Goal: Task Accomplishment & Management: Use online tool/utility

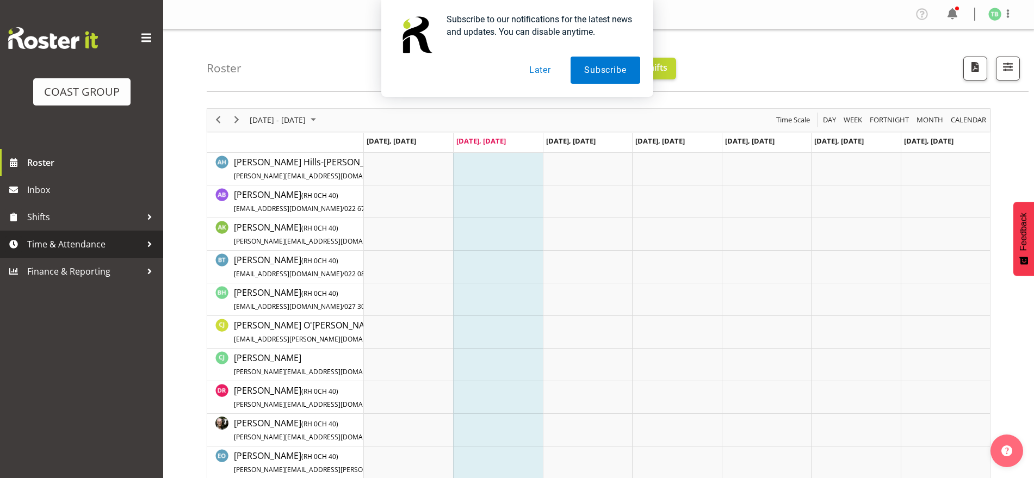
click at [85, 244] on span "Time & Attendance" at bounding box center [84, 244] width 114 height 16
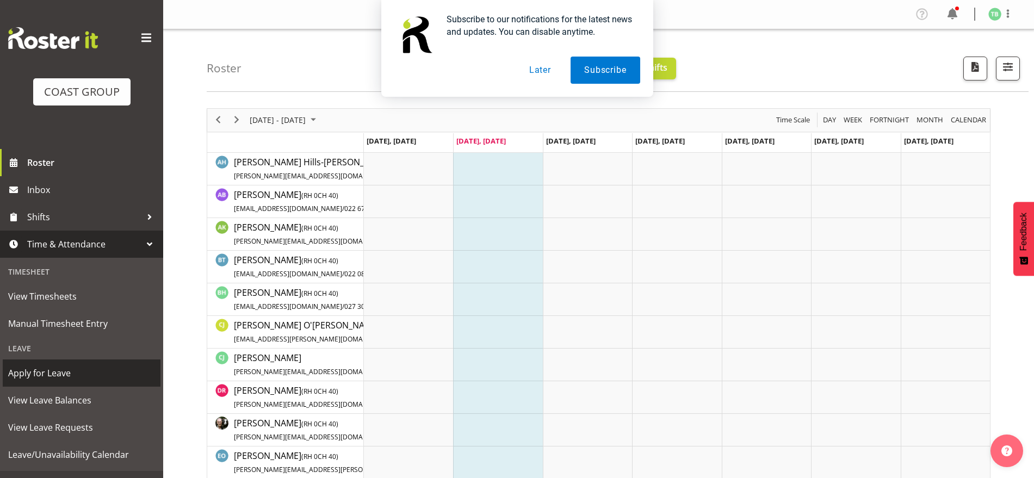
click at [54, 374] on span "Apply for Leave" at bounding box center [81, 373] width 147 height 16
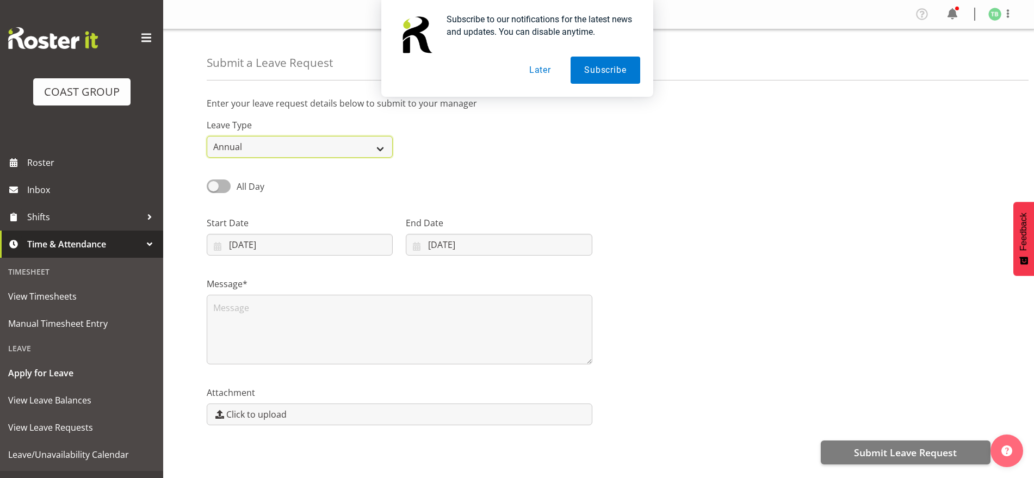
click at [260, 145] on select "Annual Sick Leave Without Pay Bereavement Domestic Violence Parental Jury Servi…" at bounding box center [300, 147] width 186 height 22
select select "Sick"
click at [207, 136] on select "Annual Sick Leave Without Pay Bereavement Domestic Violence Parental Jury Servi…" at bounding box center [300, 147] width 186 height 22
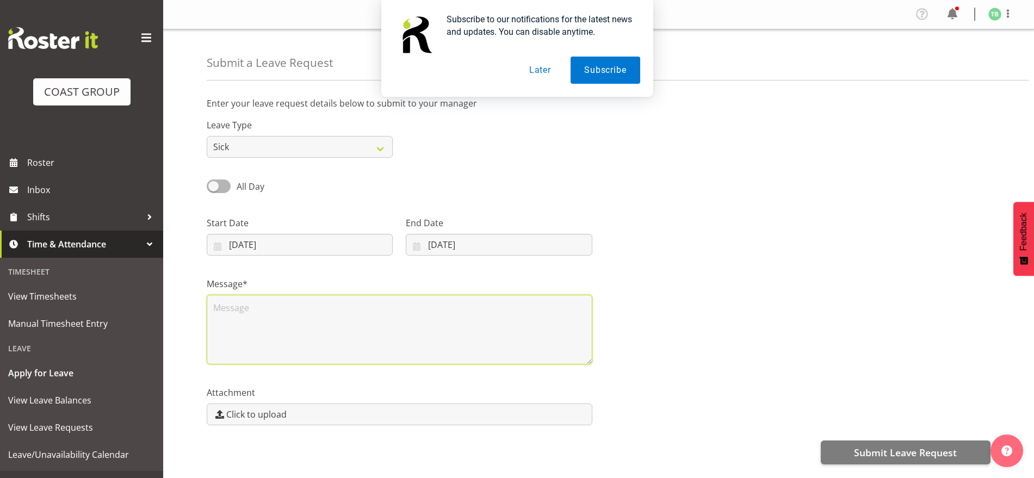
click at [270, 319] on textarea at bounding box center [400, 330] width 386 height 70
type textarea "K sick"
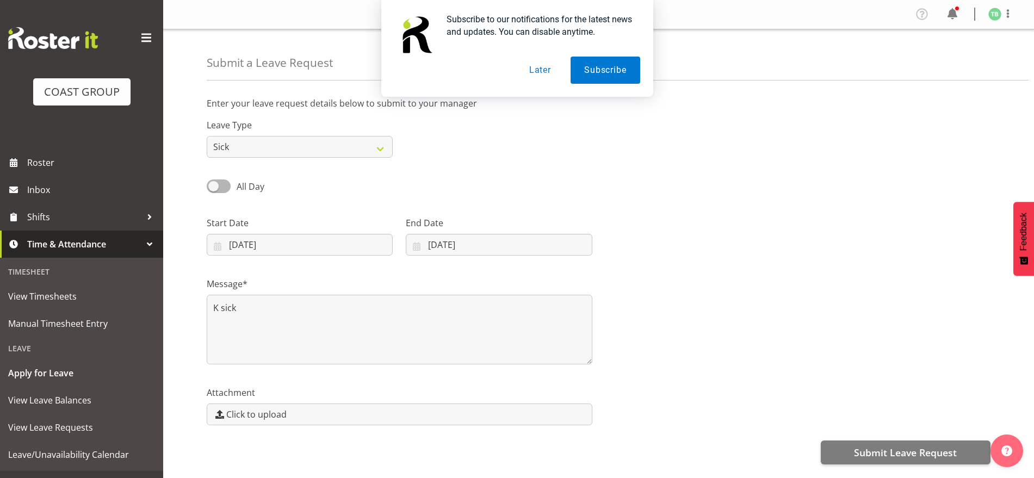
click at [533, 64] on button "Later" at bounding box center [540, 70] width 49 height 27
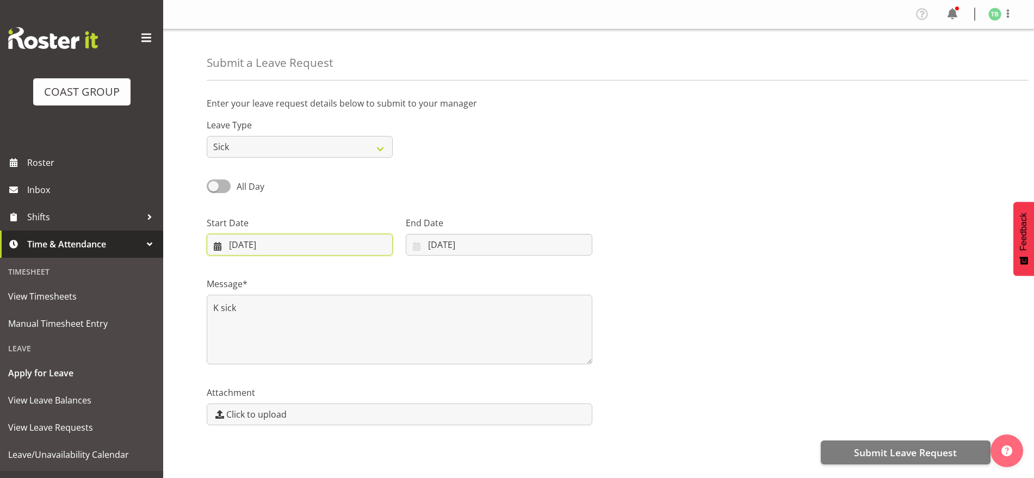
click at [282, 252] on input "12/08/2025" at bounding box center [300, 245] width 186 height 22
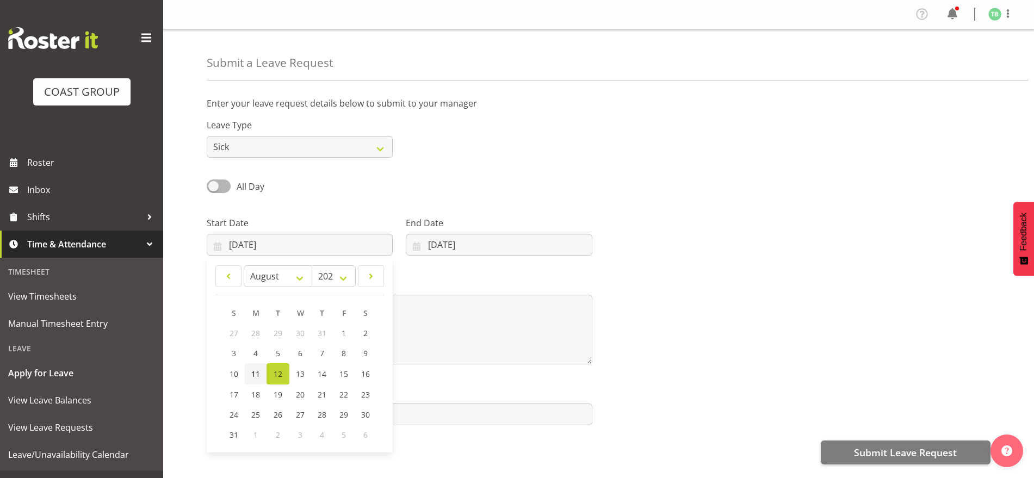
click at [257, 376] on span "11" at bounding box center [255, 374] width 9 height 10
type input "11/08/2025"
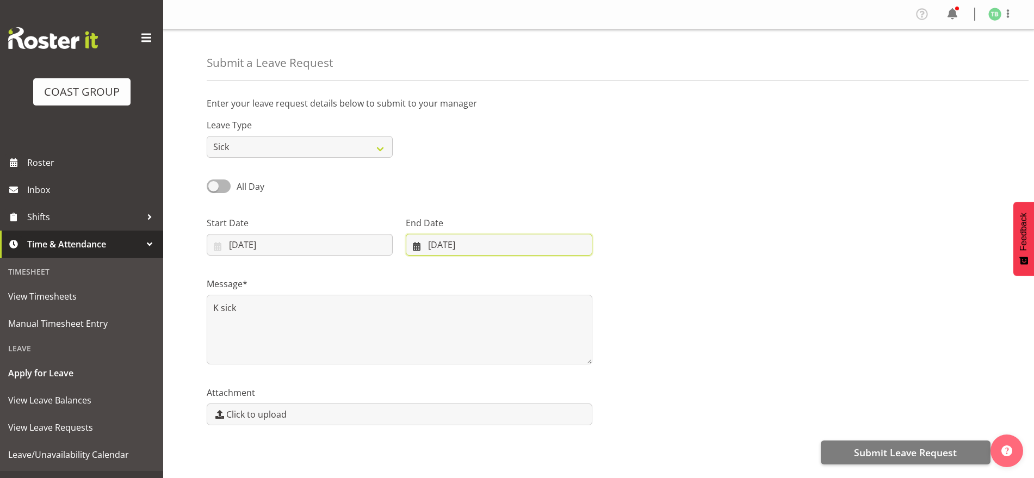
click at [483, 243] on input "12/08/2025" at bounding box center [499, 245] width 186 height 22
click at [448, 371] on span "11" at bounding box center [448, 374] width 9 height 10
type input "11/08/2025"
click at [523, 250] on input "11/08/2025" at bounding box center [499, 245] width 186 height 22
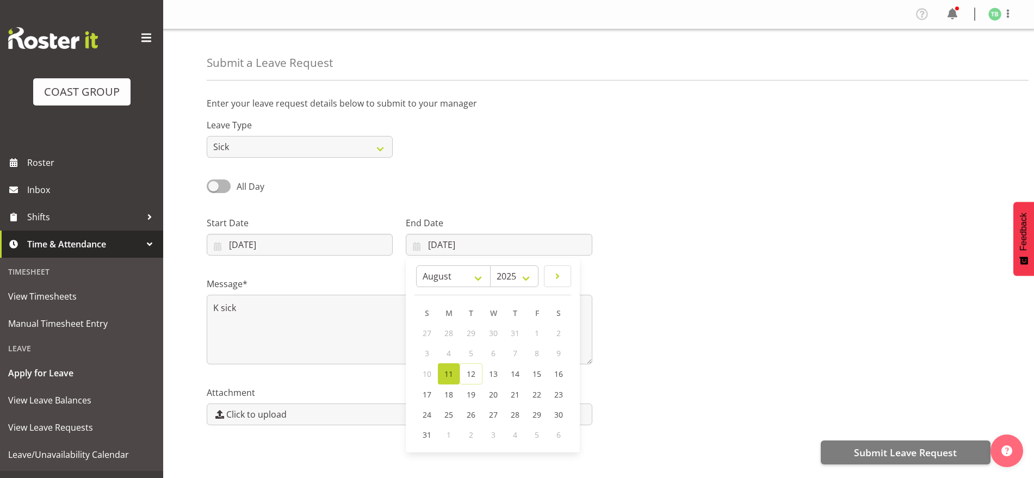
click at [727, 256] on div at bounding box center [798, 231] width 399 height 61
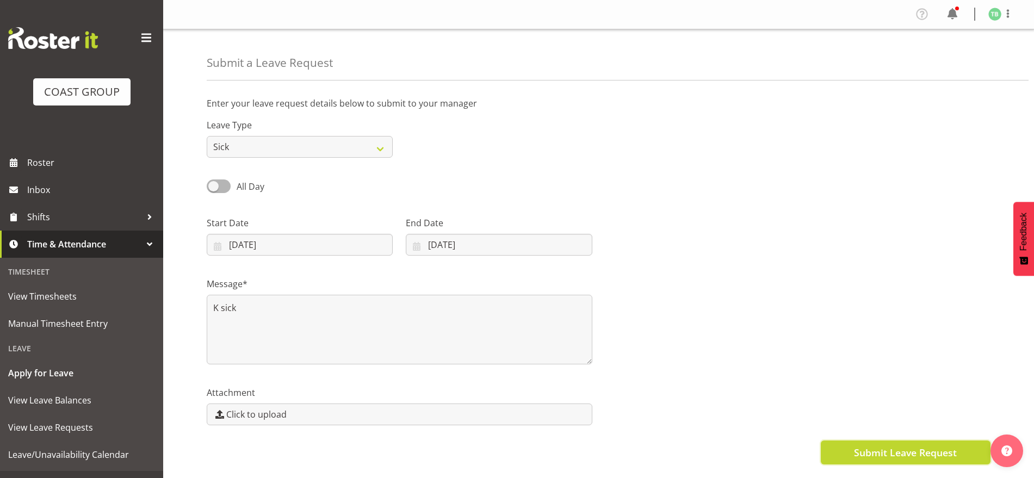
click at [913, 451] on span "Submit Leave Request" at bounding box center [905, 453] width 103 height 14
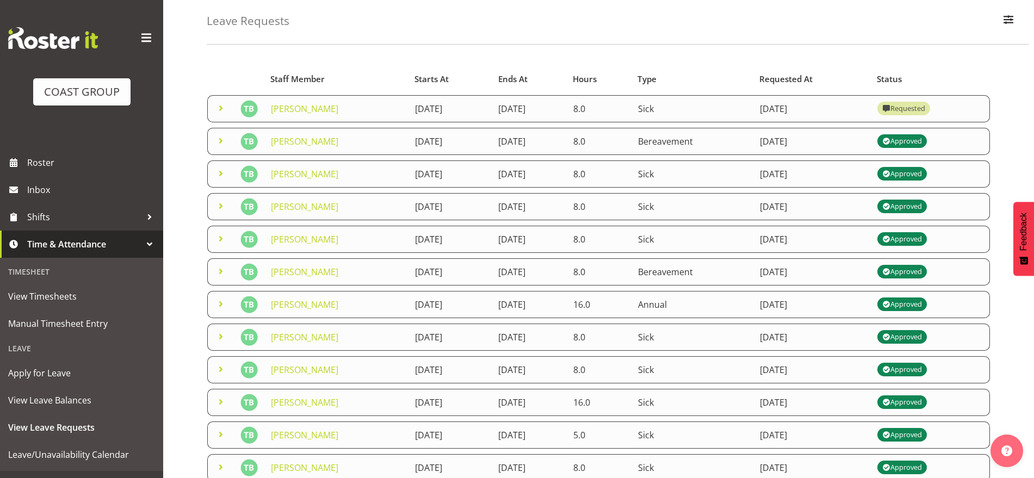
scroll to position [68, 0]
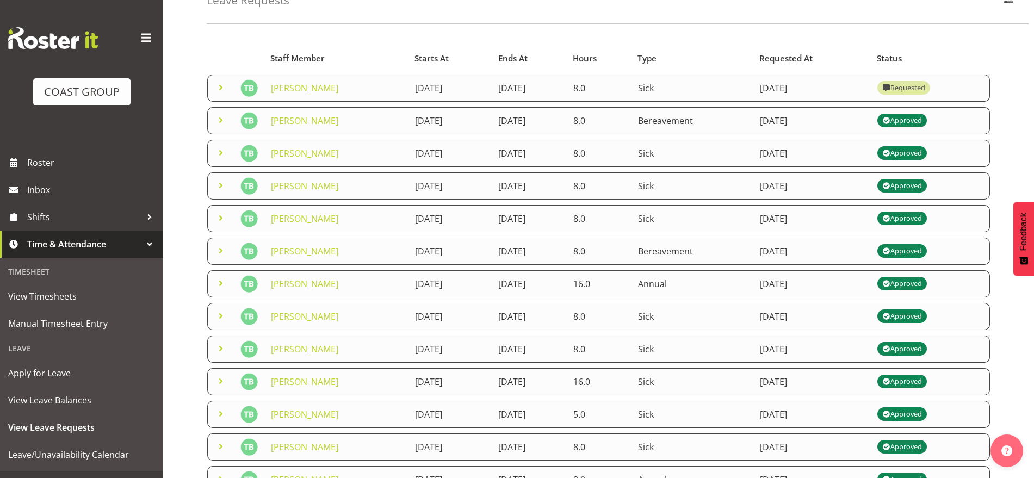
click at [222, 154] on span at bounding box center [220, 152] width 13 height 13
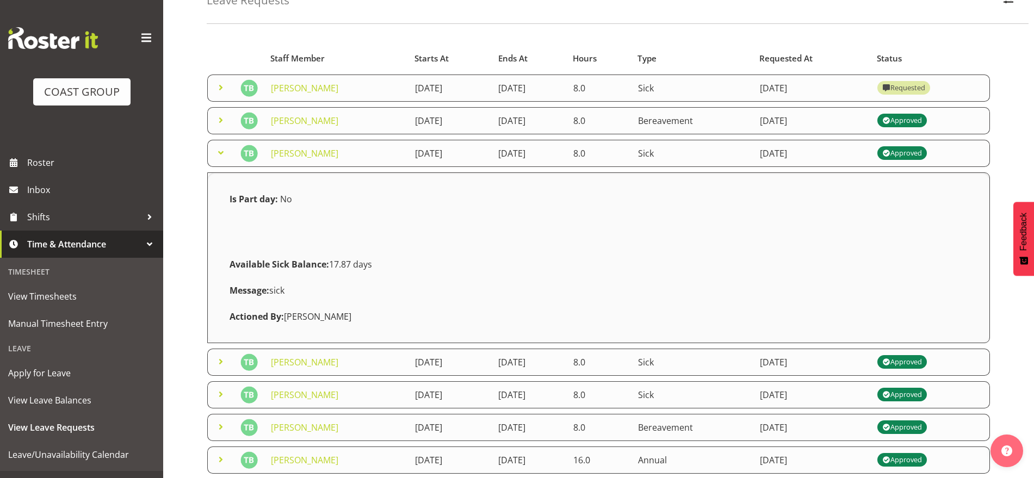
click at [222, 154] on span at bounding box center [220, 152] width 13 height 13
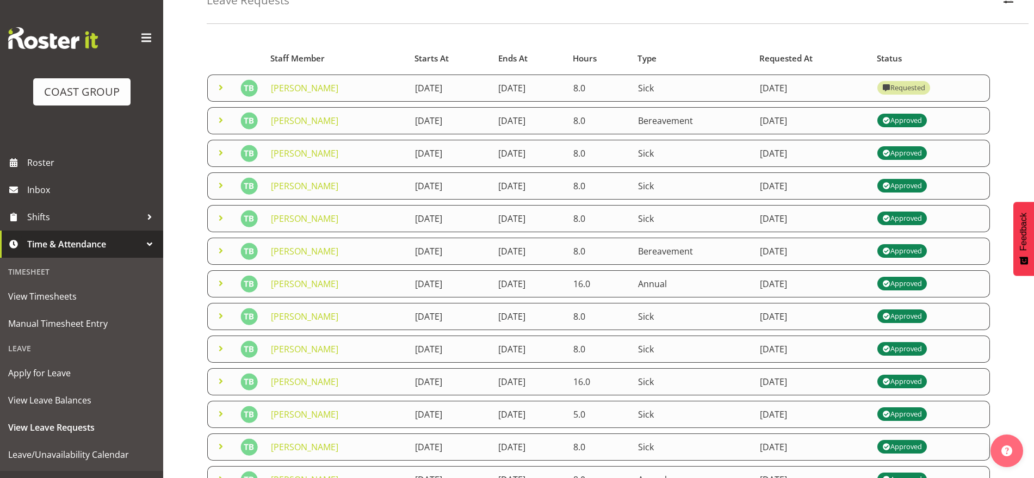
click at [219, 120] on span at bounding box center [220, 120] width 13 height 13
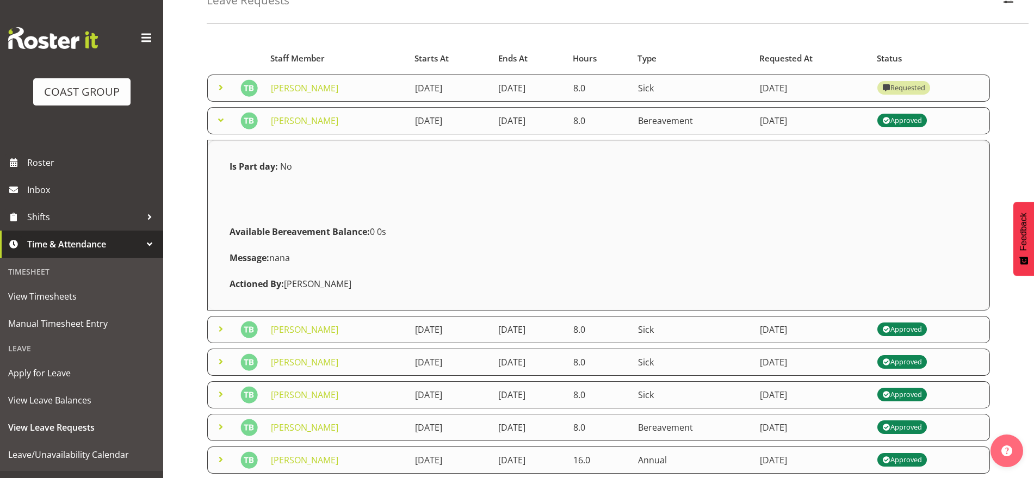
click at [219, 120] on span at bounding box center [220, 120] width 13 height 13
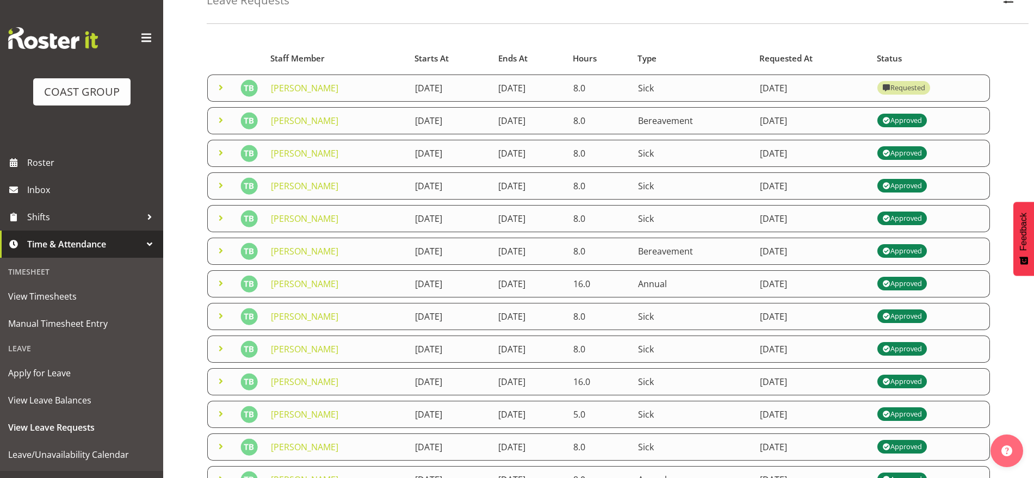
click at [222, 180] on span at bounding box center [220, 185] width 13 height 13
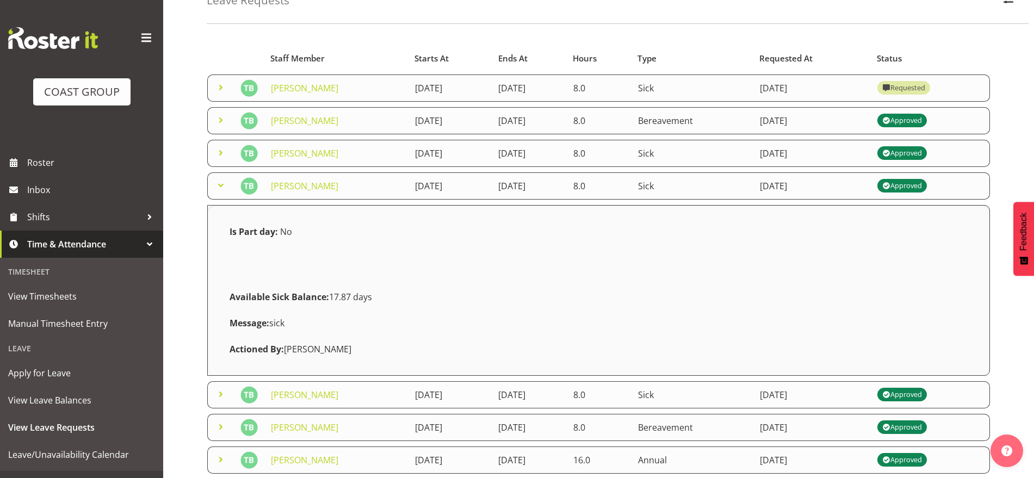
click at [222, 183] on span at bounding box center [220, 185] width 13 height 13
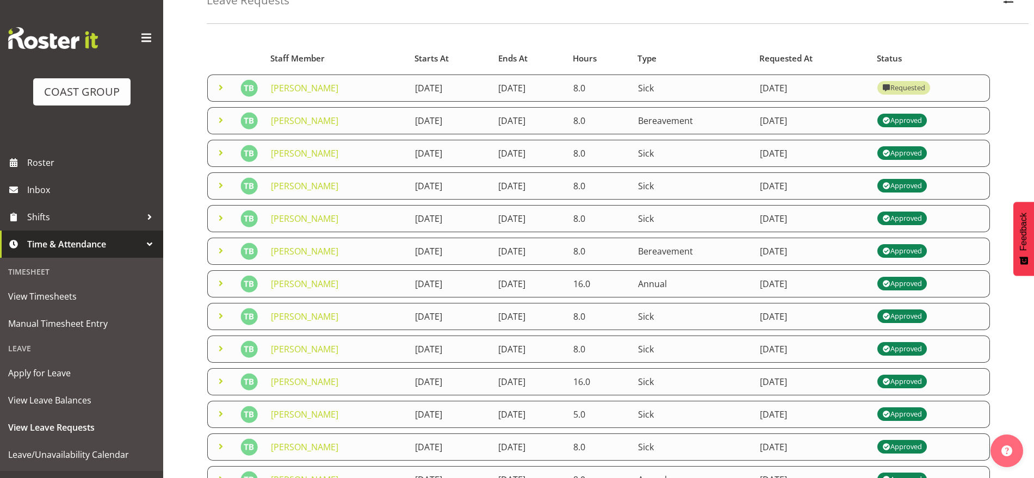
click at [221, 91] on span at bounding box center [220, 87] width 13 height 13
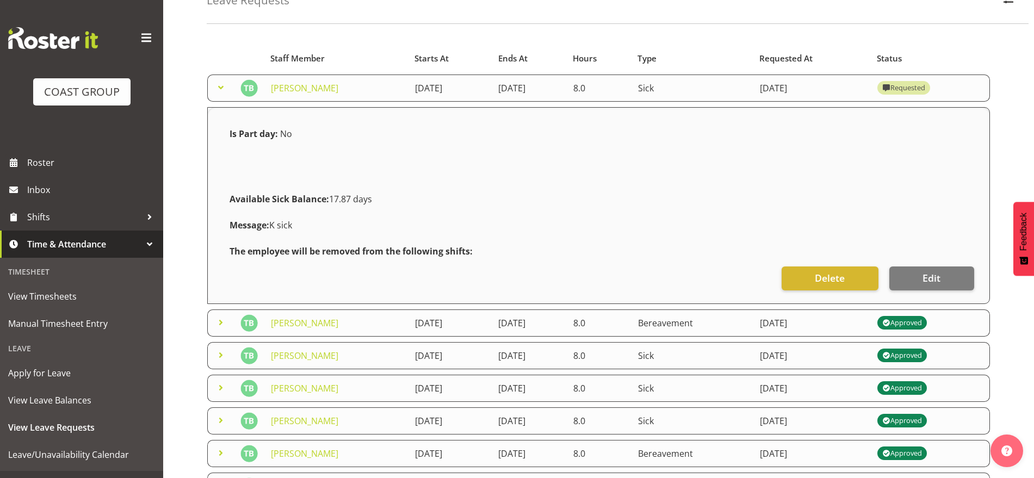
click at [221, 91] on span at bounding box center [220, 87] width 13 height 13
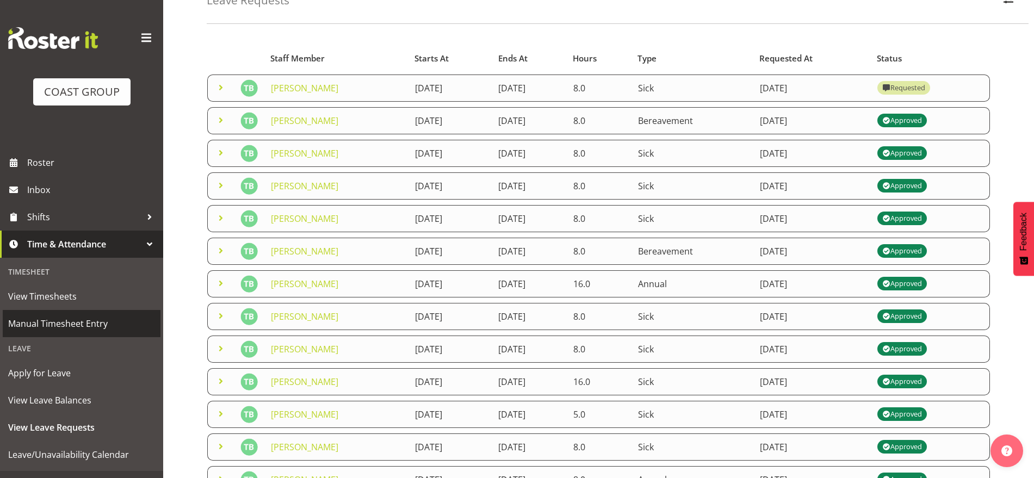
click at [74, 328] on span "Manual Timesheet Entry" at bounding box center [81, 323] width 147 height 16
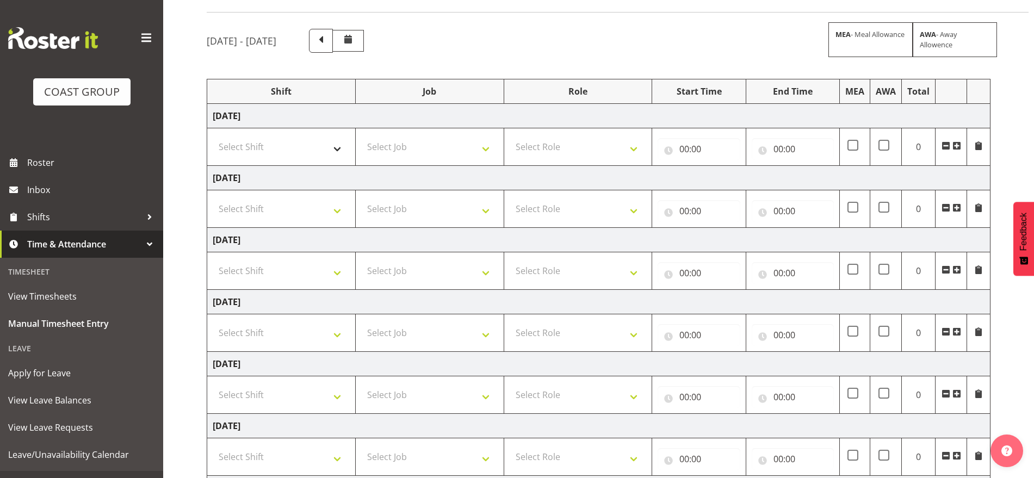
scroll to position [63, 0]
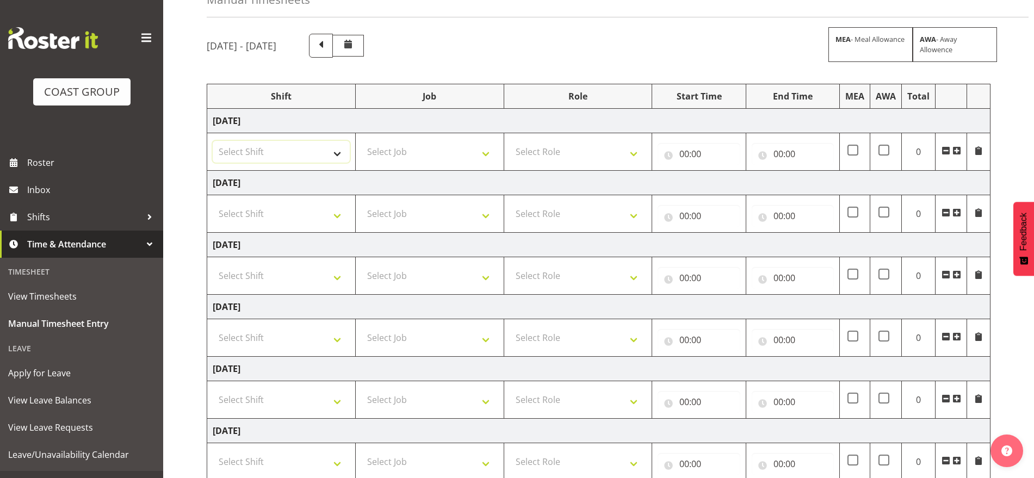
click at [275, 149] on select "Select Shift Break AHICE Break All Blacks casual Break Arts canty Break GP25 Br…" at bounding box center [281, 152] width 137 height 22
select select "62216"
click at [213, 141] on select "Select Shift Break AHICE Break All Blacks casual Break Arts canty Break GP25 Br…" at bounding box center [281, 152] width 137 height 22
click at [257, 222] on select "Select Shift Break AHICE Break All Blacks casual Break Arts canty Break GP25 Br…" at bounding box center [281, 214] width 137 height 22
select select "62216"
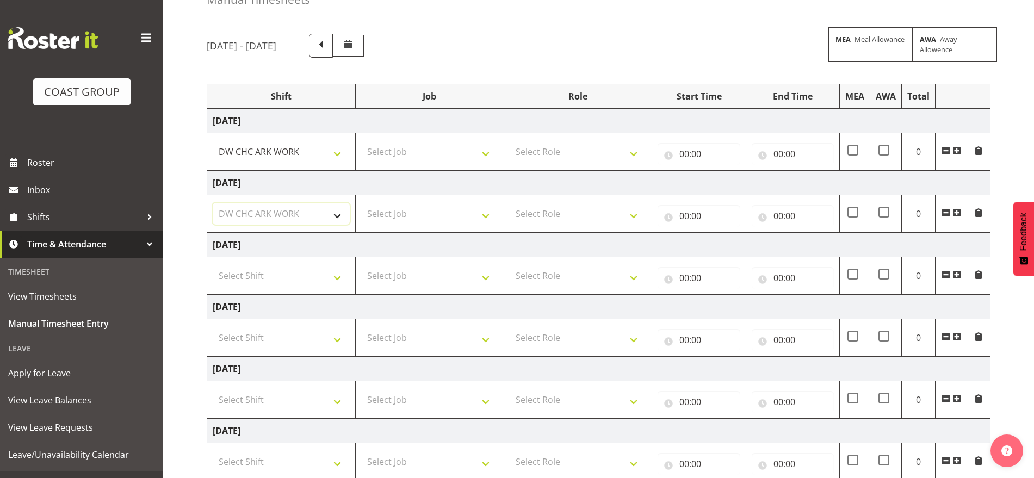
click at [213, 203] on select "Select Shift Break AHICE Break All Blacks casual Break Arts canty Break GP25 Br…" at bounding box center [281, 214] width 137 height 22
click at [244, 337] on select "Select Shift Break AHICE Break All Blacks casual Break Arts canty Break GP25 Br…" at bounding box center [281, 338] width 137 height 22
select select "62216"
click at [213, 327] on select "Select Shift Break AHICE Break All Blacks casual Break Arts canty Break GP25 Br…" at bounding box center [281, 338] width 137 height 22
click at [250, 274] on select "Select Shift Break AHICE Break All Blacks casual Break Arts canty Break GP25 Br…" at bounding box center [281, 276] width 137 height 22
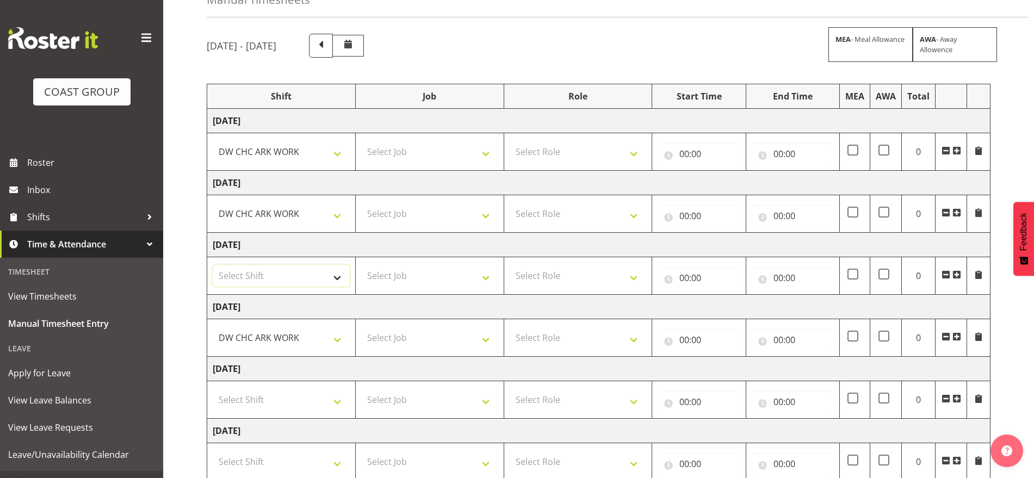
select select "62216"
click at [213, 265] on select "Select Shift Break AHICE Break All Blacks casual Break Arts canty Break GP25 Br…" at bounding box center [281, 276] width 137 height 22
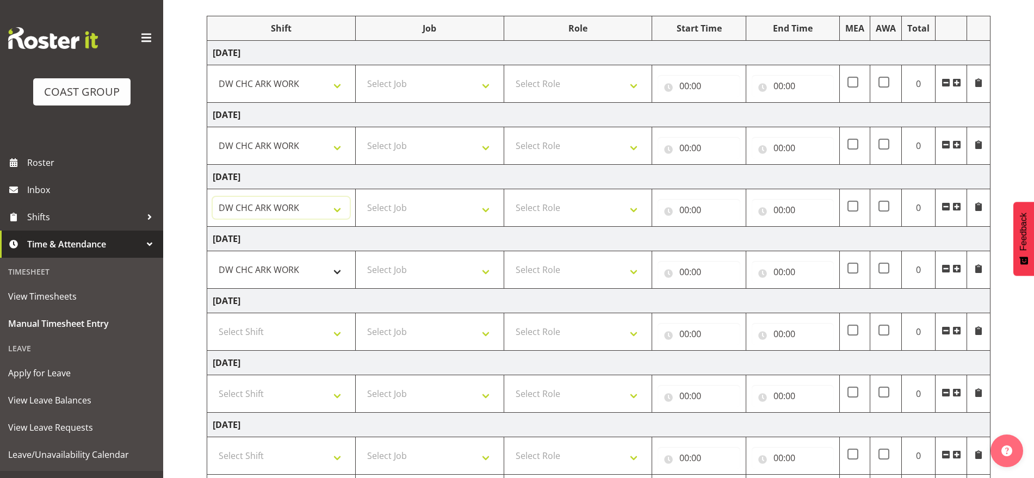
scroll to position [199, 0]
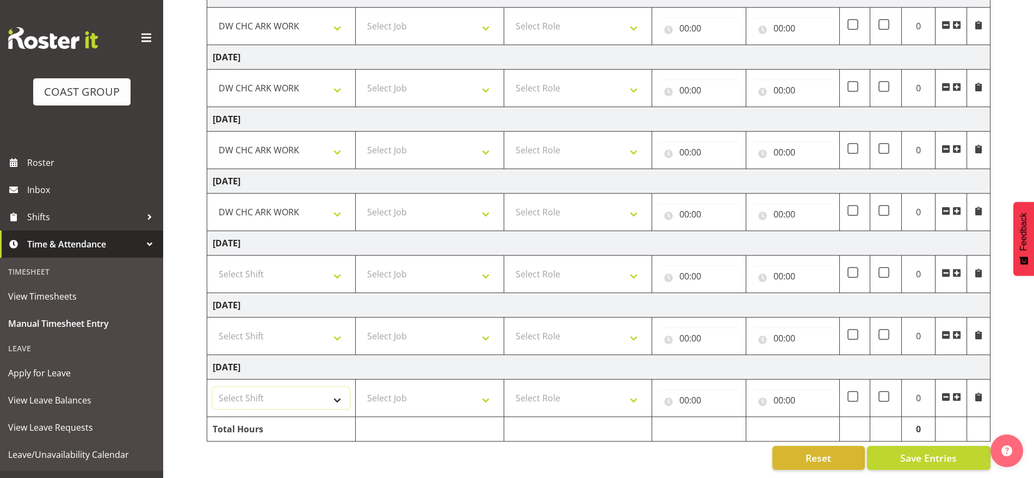
click at [245, 389] on select "Select Shift Break AHICE Break All Blacks casual Break Arts canty Break GP25 Br…" at bounding box center [281, 398] width 137 height 22
select select "62216"
click at [213, 387] on select "Select Shift Break AHICE Break All Blacks casual Break Arts canty Break GP25 Br…" at bounding box center [281, 398] width 137 height 22
click at [421, 387] on select "Select Job 1 Carlton Events 1 Carlton Hamilton 1 Carlton Wellington 1 EHS WAREH…" at bounding box center [429, 398] width 137 height 22
select select "9476"
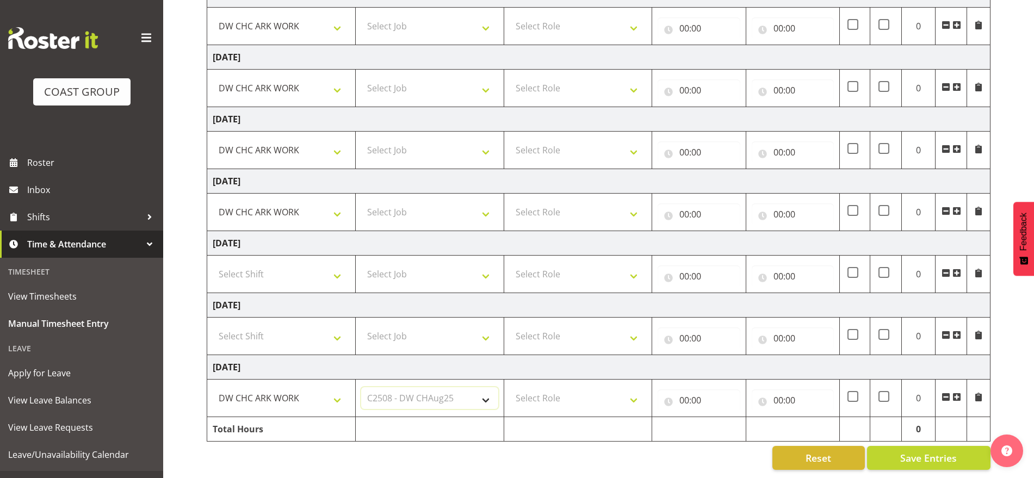
click at [361, 387] on select "Select Job 1 Carlton Events 1 Carlton Hamilton 1 Carlton Wellington 1 EHS WAREH…" at bounding box center [429, 398] width 137 height 22
click at [406, 201] on select "Select Job 1 Carlton Events 1 Carlton Hamilton 1 Carlton Wellington 1 EHS WAREH…" at bounding box center [429, 212] width 137 height 22
select select "9476"
click at [361, 201] on select "Select Job 1 Carlton Events 1 Carlton Hamilton 1 Carlton Wellington 1 EHS WAREH…" at bounding box center [429, 212] width 137 height 22
click at [402, 139] on select "Select Job 1 Carlton Events 1 Carlton Hamilton 1 Carlton Wellington 1 EHS WAREH…" at bounding box center [429, 150] width 137 height 22
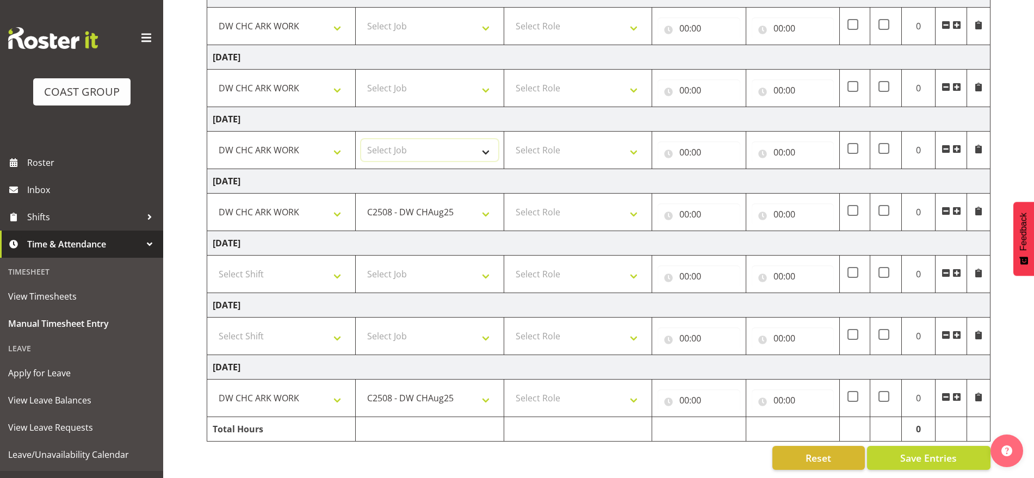
select select "9476"
click at [361, 139] on select "Select Job 1 Carlton Events 1 Carlton Hamilton 1 Carlton Wellington 1 EHS WAREH…" at bounding box center [429, 150] width 137 height 22
click at [400, 88] on select "Select Job 1 Carlton Events 1 Carlton Hamilton 1 Carlton Wellington 1 EHS WAREH…" at bounding box center [429, 88] width 137 height 22
select select "9476"
click at [361, 77] on select "Select Job 1 Carlton Events 1 Carlton Hamilton 1 Carlton Wellington 1 EHS WAREH…" at bounding box center [429, 88] width 137 height 22
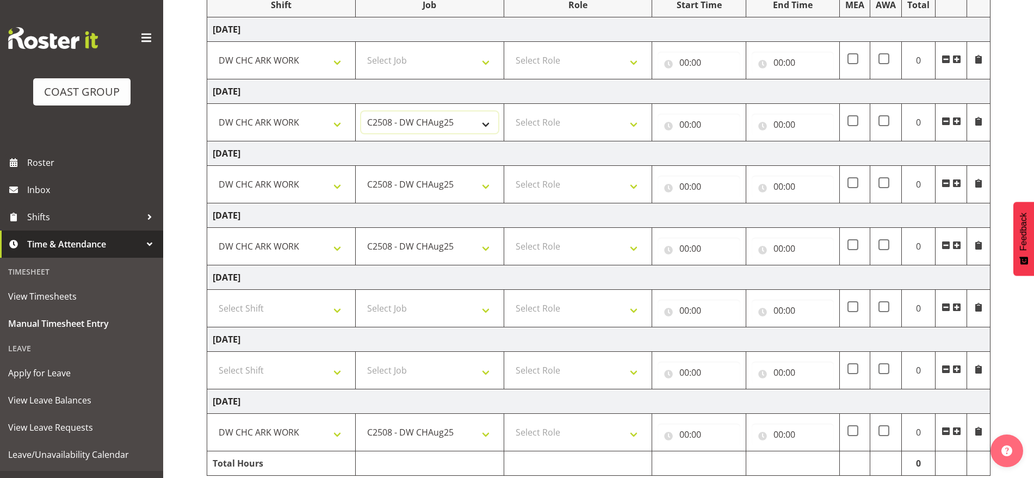
scroll to position [131, 0]
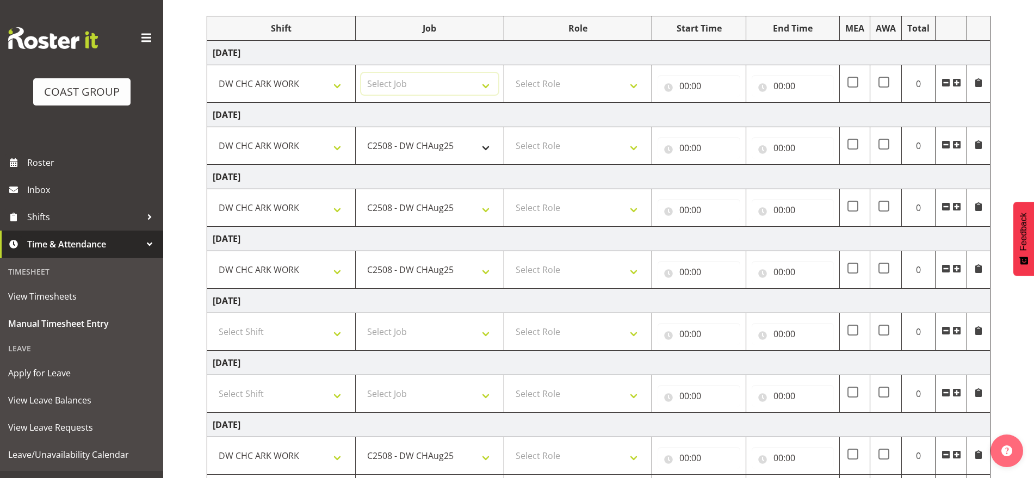
click at [400, 86] on select "Select Job 1 Carlton Events 1 Carlton Hamilton 1 Carlton Wellington 1 EHS WAREH…" at bounding box center [429, 84] width 137 height 22
select select "9476"
click at [361, 73] on select "Select Job 1 Carlton Events 1 Carlton Hamilton 1 Carlton Wellington 1 EHS WAREH…" at bounding box center [429, 84] width 137 height 22
click at [546, 85] on select "Select Role SIGNWRITER Signwriter EHS CHC OPS" at bounding box center [578, 84] width 137 height 22
select select "217"
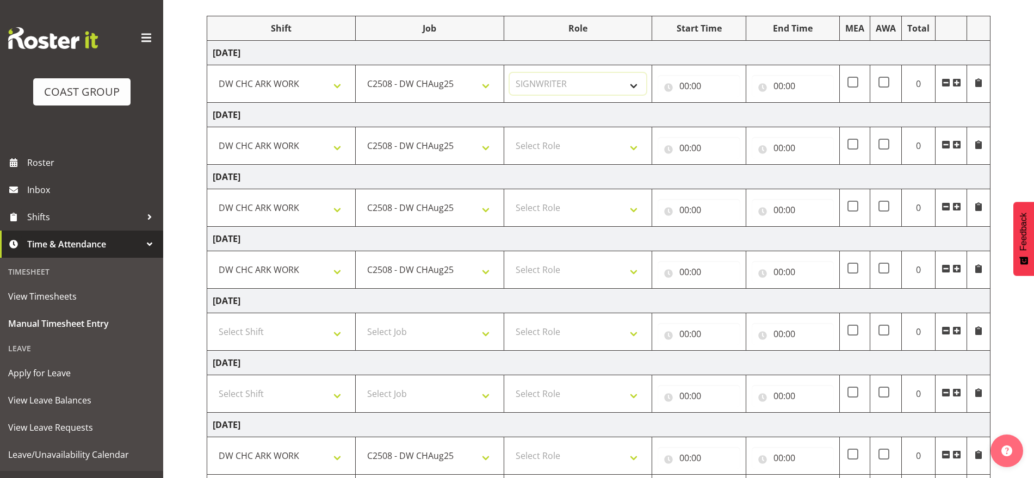
click at [510, 73] on select "Select Role SIGNWRITER Signwriter EHS CHC OPS" at bounding box center [578, 84] width 137 height 22
click at [542, 147] on select "Select Role SIGNWRITER Signwriter EHS CHC OPS" at bounding box center [578, 146] width 137 height 22
select select "217"
click at [510, 135] on select "Select Role SIGNWRITER Signwriter EHS CHC OPS" at bounding box center [578, 146] width 137 height 22
click at [533, 213] on select "Select Role SIGNWRITER Signwriter EHS CHC OPS" at bounding box center [578, 208] width 137 height 22
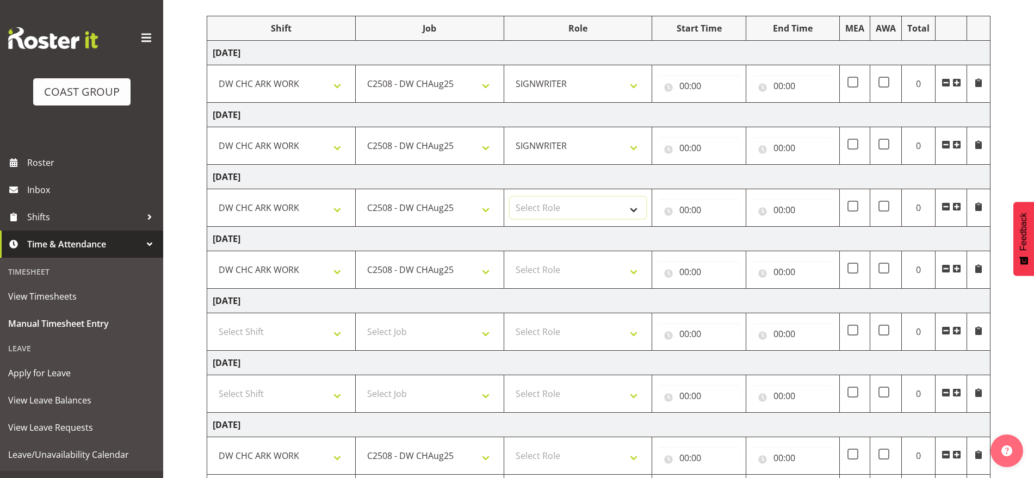
select select "217"
click at [510, 197] on select "Select Role SIGNWRITER Signwriter EHS CHC OPS" at bounding box center [578, 208] width 137 height 22
click at [522, 278] on select "Select Role SIGNWRITER Signwriter EHS CHC OPS" at bounding box center [578, 270] width 137 height 22
select select "217"
click at [510, 259] on select "Select Role SIGNWRITER Signwriter EHS CHC OPS" at bounding box center [578, 270] width 137 height 22
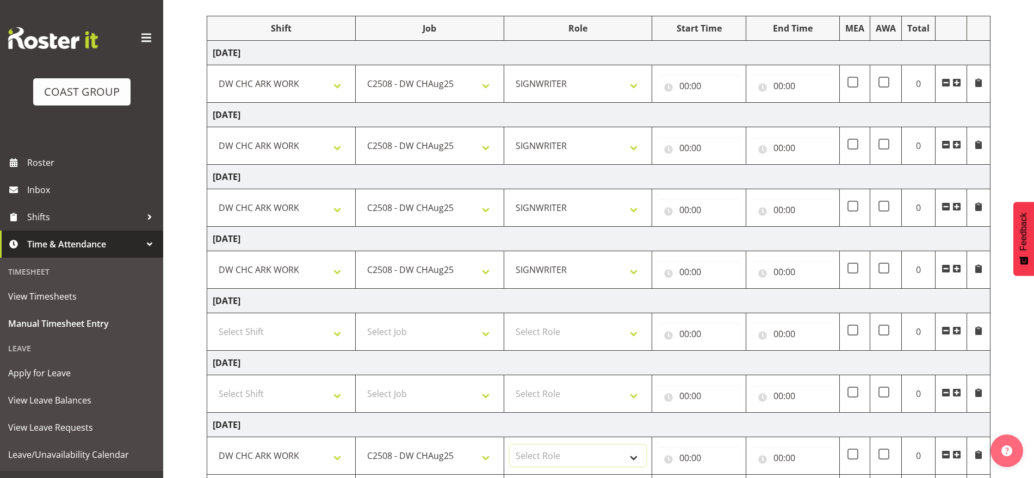
click at [540, 450] on select "Select Role SIGNWRITER Signwriter EHS CHC OPS" at bounding box center [578, 456] width 137 height 22
select select "217"
click at [510, 445] on select "Select Role SIGNWRITER Signwriter EHS CHC OPS" at bounding box center [578, 456] width 137 height 22
click at [688, 88] on input "00:00" at bounding box center [699, 86] width 82 height 22
click at [733, 113] on select "00 01 02 03 04 05 06 07 08 09 10 11 12 13 14 15 16 17 18 19 20 21 22 23" at bounding box center [732, 114] width 24 height 22
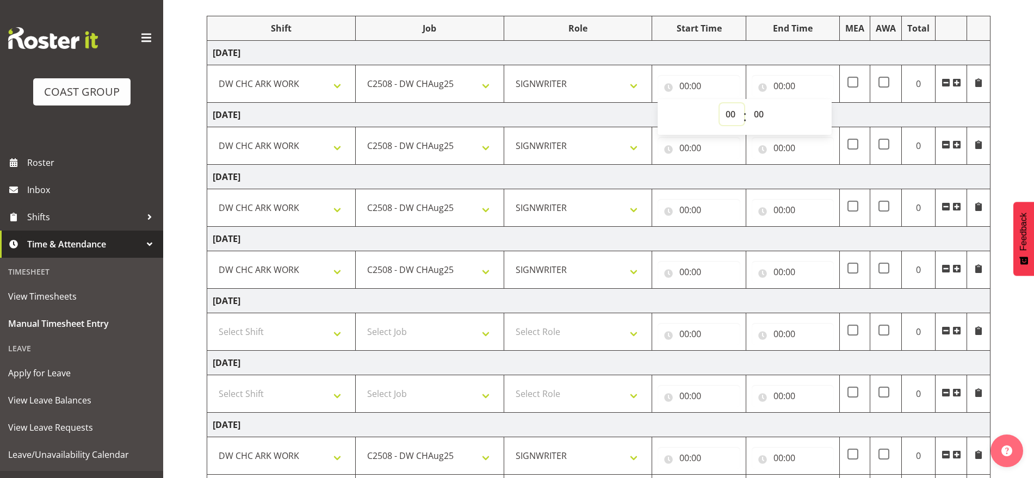
select select "7"
click at [720, 103] on select "00 01 02 03 04 05 06 07 08 09 10 11 12 13 14 15 16 17 18 19 20 21 22 23" at bounding box center [732, 114] width 24 height 22
type input "07:00"
click at [779, 90] on input "00:00" at bounding box center [793, 86] width 82 height 22
click at [814, 112] on select "00 01 02 03 04 05 06 07 08 09 10 11 12 13 14 15 16 17 18 19 20 21 22 23" at bounding box center [826, 114] width 24 height 22
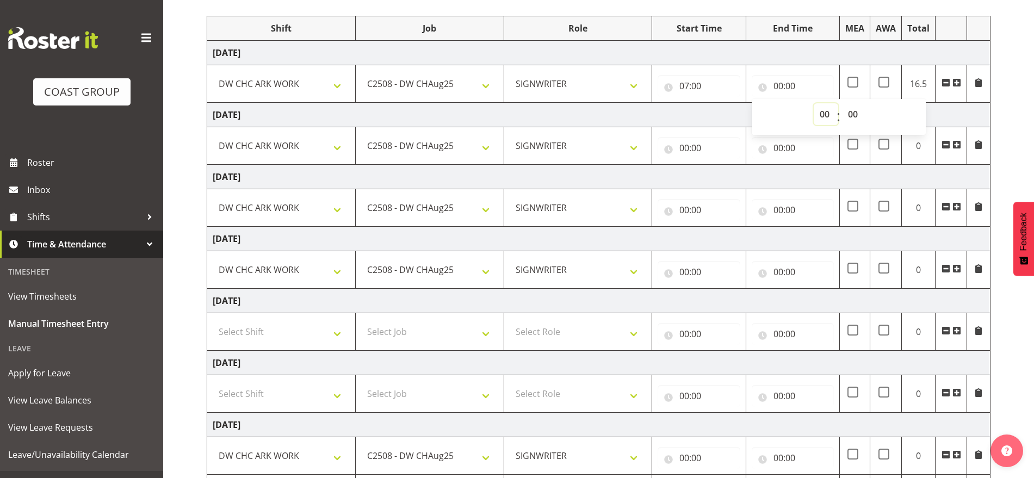
select select "17"
click at [814, 103] on select "00 01 02 03 04 05 06 07 08 09 10 11 12 13 14 15 16 17 18 19 20 21 22 23" at bounding box center [826, 114] width 24 height 22
type input "17:00"
click at [683, 152] on input "00:00" at bounding box center [699, 148] width 82 height 22
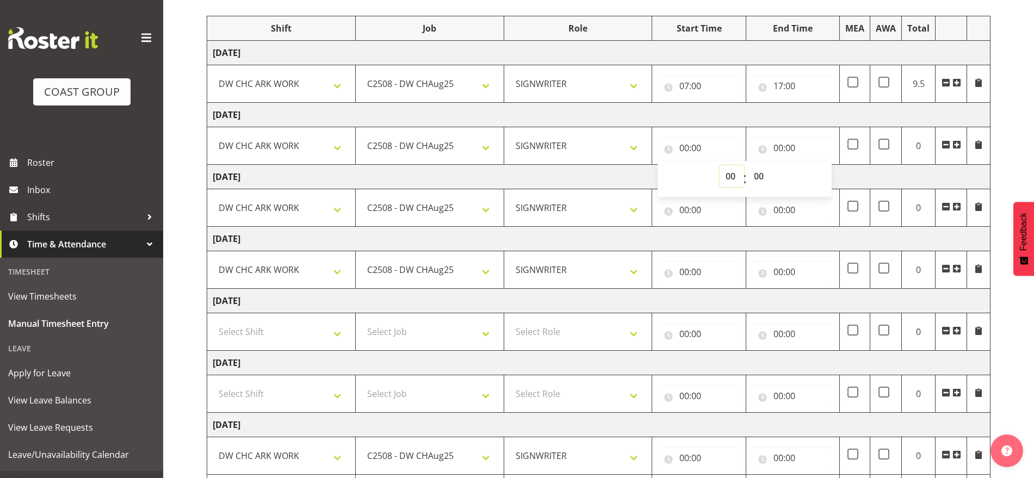
click at [730, 177] on select "00 01 02 03 04 05 06 07 08 09 10 11 12 13 14 15 16 17 18 19 20 21 22 23" at bounding box center [732, 176] width 24 height 22
select select "8"
click at [720, 165] on select "00 01 02 03 04 05 06 07 08 09 10 11 12 13 14 15 16 17 18 19 20 21 22 23" at bounding box center [732, 176] width 24 height 22
type input "08:00"
click at [780, 149] on input "00:00" at bounding box center [793, 148] width 82 height 22
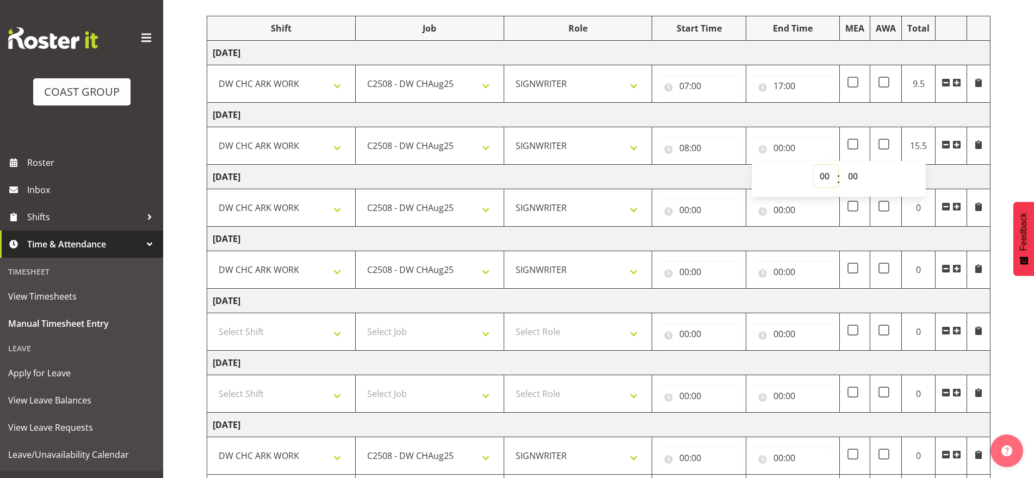
drag, startPoint x: 822, startPoint y: 175, endPoint x: 818, endPoint y: 184, distance: 9.7
click at [822, 175] on select "00 01 02 03 04 05 06 07 08 09 10 11 12 13 14 15 16 17 18 19 20 21 22 23" at bounding box center [826, 176] width 24 height 22
select select "16"
click at [814, 165] on select "00 01 02 03 04 05 06 07 08 09 10 11 12 13 14 15 16 17 18 19 20 21 22 23" at bounding box center [826, 176] width 24 height 22
type input "16:00"
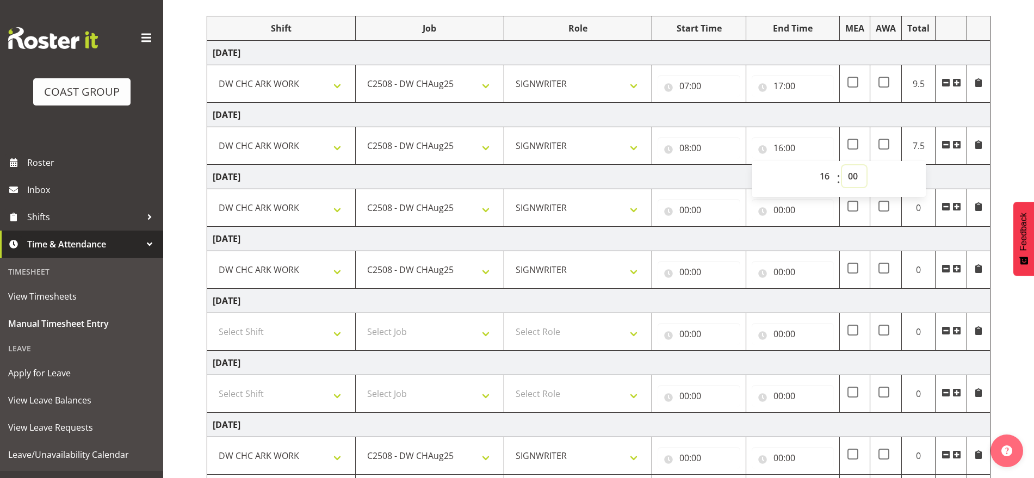
click at [852, 177] on select "00 01 02 03 04 05 06 07 08 09 10 11 12 13 14 15 16 17 18 19 20 21 22 23 24 25 2…" at bounding box center [854, 176] width 24 height 22
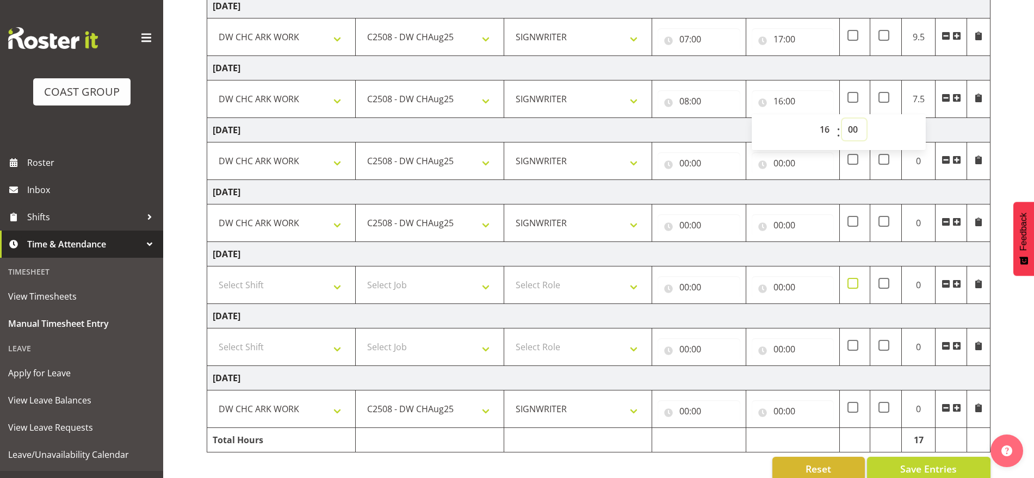
scroll to position [199, 0]
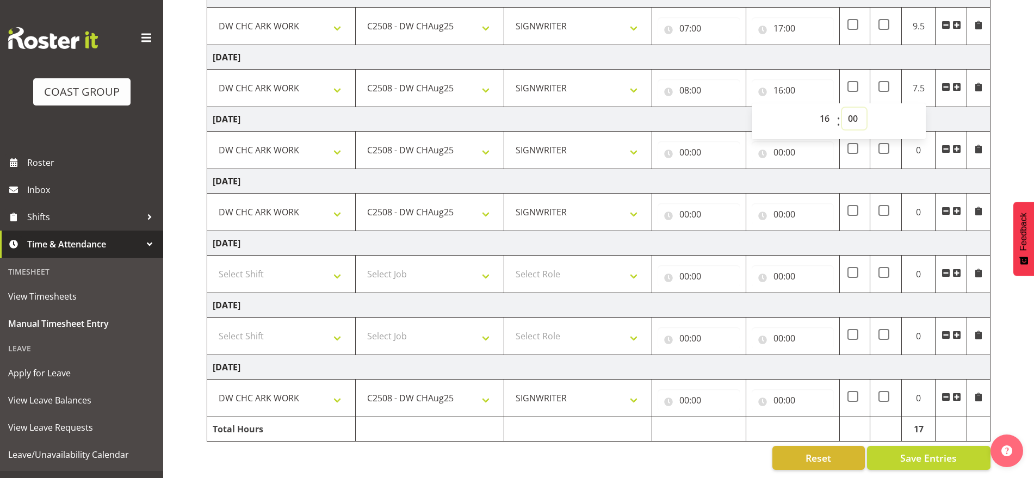
drag, startPoint x: 855, startPoint y: 100, endPoint x: 855, endPoint y: 116, distance: 16.3
click at [855, 108] on select "00 01 02 03 04 05 06 07 08 09 10 11 12 13 14 15 16 17 18 19 20 21 22 23 24 25 2…" at bounding box center [854, 119] width 24 height 22
select select "30"
click at [842, 108] on select "00 01 02 03 04 05 06 07 08 09 10 11 12 13 14 15 16 17 18 19 20 21 22 23 24 25 2…" at bounding box center [854, 119] width 24 height 22
type input "16:30"
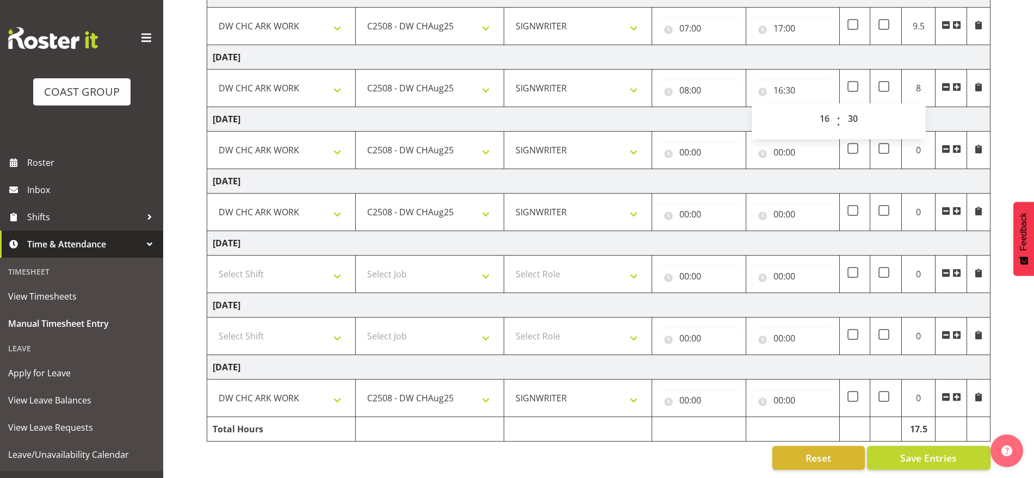
click at [940, 108] on td "Friday 8th August 2025" at bounding box center [598, 119] width 783 height 24
click at [684, 141] on input "00:00" at bounding box center [699, 152] width 82 height 22
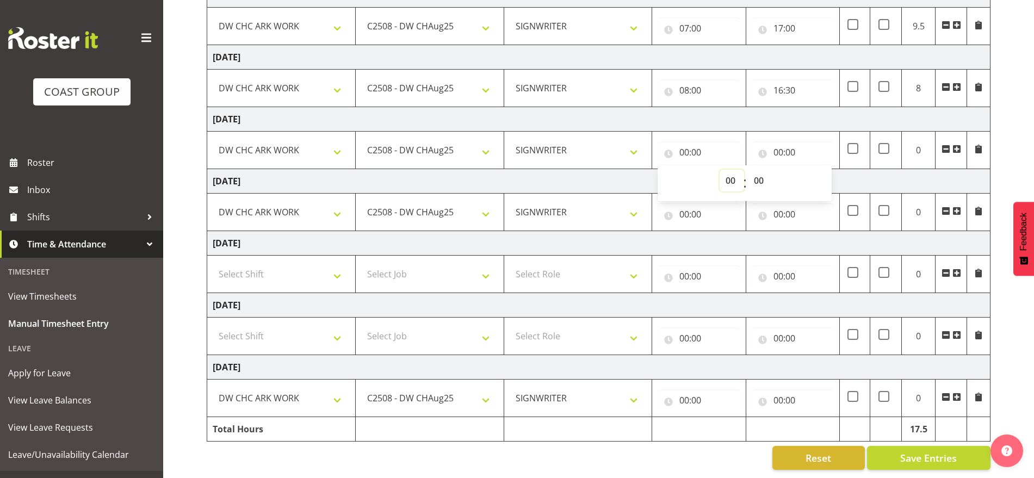
click at [725, 171] on select "00 01 02 03 04 05 06 07 08 09 10 11 12 13 14 15 16 17 18 19 20 21 22 23" at bounding box center [732, 181] width 24 height 22
select select "7"
click at [720, 170] on select "00 01 02 03 04 05 06 07 08 09 10 11 12 13 14 15 16 17 18 19 20 21 22 23" at bounding box center [732, 181] width 24 height 22
type input "07:00"
click at [776, 143] on input "00:00" at bounding box center [793, 152] width 82 height 22
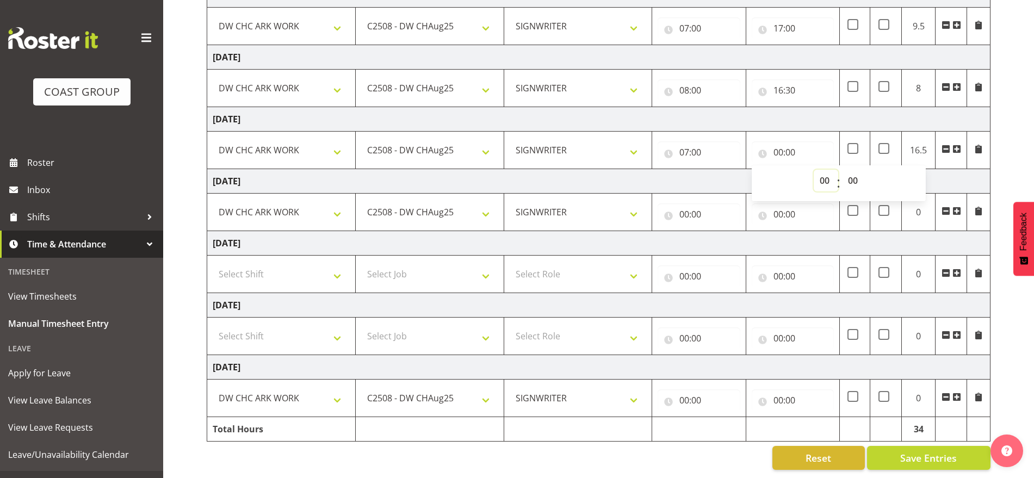
click at [816, 170] on select "00 01 02 03 04 05 06 07 08 09 10 11 12 13 14 15 16 17 18 19 20 21 22 23" at bounding box center [826, 181] width 24 height 22
select select "16"
click at [814, 170] on select "00 01 02 03 04 05 06 07 08 09 10 11 12 13 14 15 16 17 18 19 20 21 22 23" at bounding box center [826, 181] width 24 height 22
type input "16:00"
click at [854, 170] on select "00 01 02 03 04 05 06 07 08 09 10 11 12 13 14 15 16 17 18 19 20 21 22 23 24 25 2…" at bounding box center [854, 181] width 24 height 22
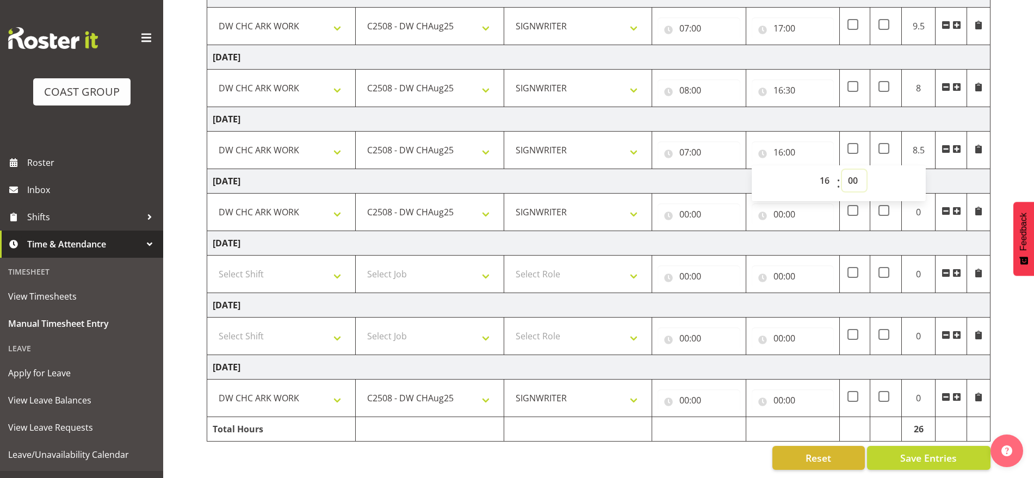
select select "30"
click at [842, 170] on select "00 01 02 03 04 05 06 07 08 09 10 11 12 13 14 15 16 17 18 19 20 21 22 23 24 25 2…" at bounding box center [854, 181] width 24 height 22
type input "16:30"
click at [954, 169] on td "Saturday 9th August 2025" at bounding box center [598, 181] width 783 height 24
click at [685, 205] on input "00:00" at bounding box center [699, 214] width 82 height 22
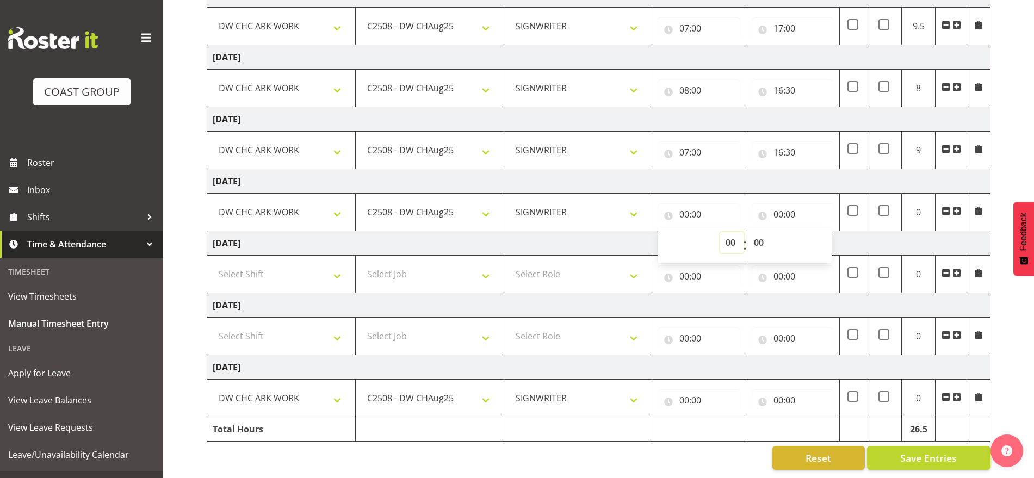
click at [729, 236] on select "00 01 02 03 04 05 06 07 08 09 10 11 12 13 14 15 16 17 18 19 20 21 22 23" at bounding box center [732, 243] width 24 height 22
select select "6"
click at [720, 232] on select "00 01 02 03 04 05 06 07 08 09 10 11 12 13 14 15 16 17 18 19 20 21 22 23" at bounding box center [732, 243] width 24 height 22
type input "06:00"
click at [778, 203] on input "00:00" at bounding box center [793, 214] width 82 height 22
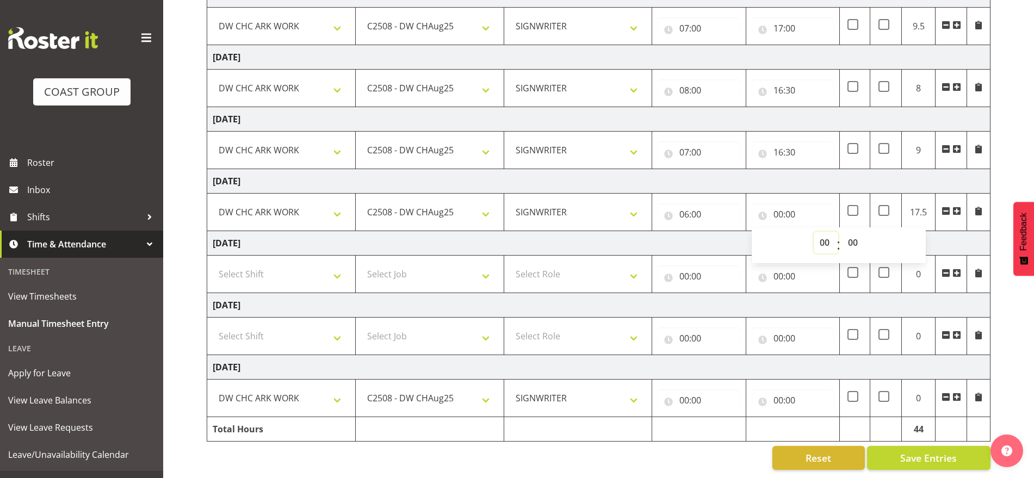
drag, startPoint x: 826, startPoint y: 230, endPoint x: 827, endPoint y: 222, distance: 7.7
click at [826, 232] on select "00 01 02 03 04 05 06 07 08 09 10 11 12 13 14 15 16 17 18 19 20 21 22 23" at bounding box center [826, 243] width 24 height 22
select select "14"
click at [814, 232] on select "00 01 02 03 04 05 06 07 08 09 10 11 12 13 14 15 16 17 18 19 20 21 22 23" at bounding box center [826, 243] width 24 height 22
type input "14:00"
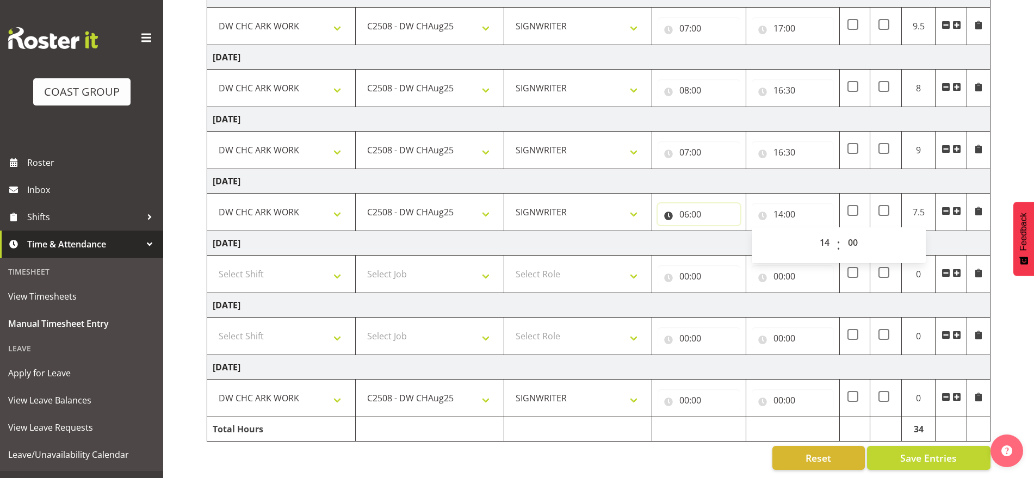
click at [683, 205] on input "06:00" at bounding box center [699, 214] width 82 height 22
click at [725, 232] on select "00 01 02 03 04 05 06 07 08 09 10 11 12 13 14 15 16 17 18 19 20 21 22 23" at bounding box center [732, 243] width 24 height 22
select select "7"
click at [720, 232] on select "00 01 02 03 04 05 06 07 08 09 10 11 12 13 14 15 16 17 18 19 20 21 22 23" at bounding box center [732, 243] width 24 height 22
type input "07:00"
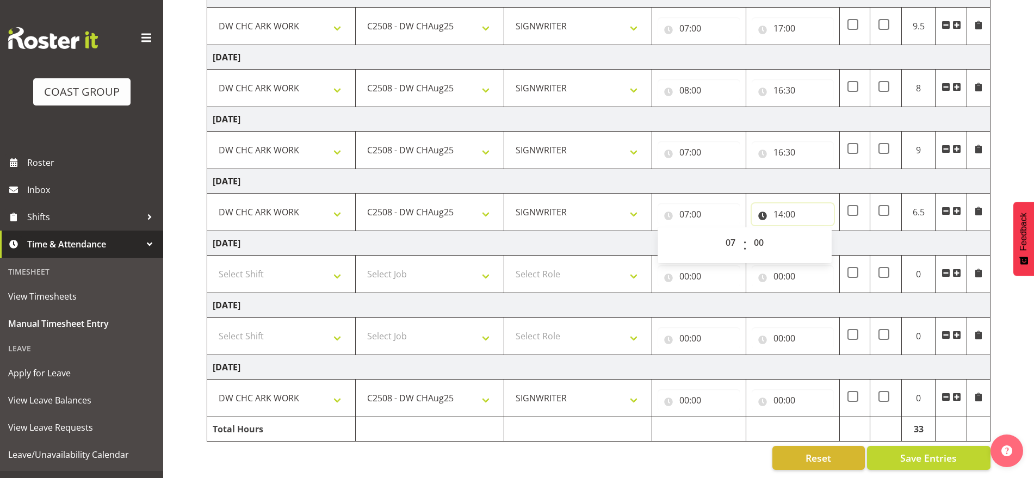
click at [792, 204] on input "14:00" at bounding box center [793, 214] width 82 height 22
click at [852, 232] on select "00 01 02 03 04 05 06 07 08 09 10 11 12 13 14 15 16 17 18 19 20 21 22 23 24 25 2…" at bounding box center [854, 243] width 24 height 22
select select "30"
click at [842, 232] on select "00 01 02 03 04 05 06 07 08 09 10 11 12 13 14 15 16 17 18 19 20 21 22 23 24 25 2…" at bounding box center [854, 243] width 24 height 22
type input "14:30"
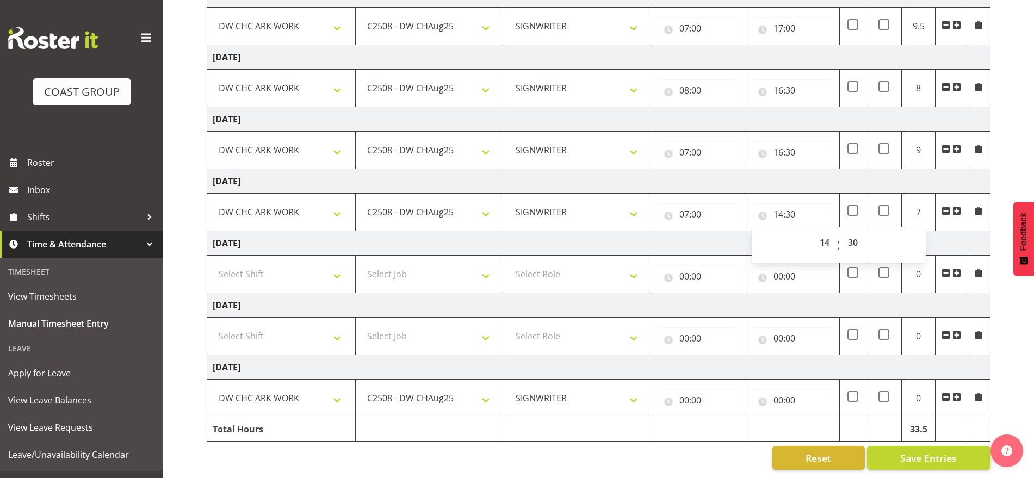
click at [813, 169] on td "Saturday 9th August 2025" at bounding box center [598, 181] width 783 height 24
click at [908, 176] on td "Saturday 9th August 2025" at bounding box center [598, 181] width 783 height 24
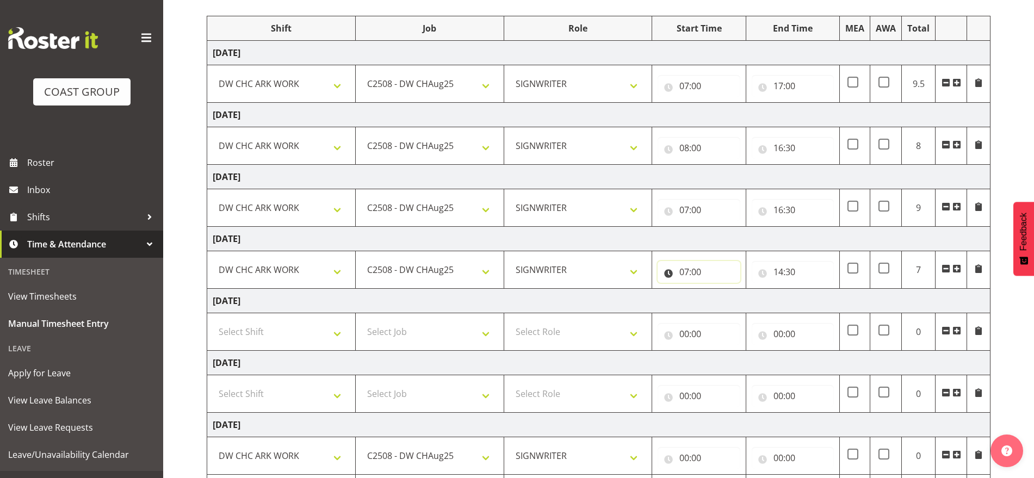
click at [686, 273] on input "07:00" at bounding box center [699, 272] width 82 height 22
click at [729, 299] on select "00 01 02 03 04 05 06 07 08 09 10 11 12 13 14 15 16 17 18 19 20 21 22 23" at bounding box center [732, 300] width 24 height 22
select select "6"
click at [720, 289] on select "00 01 02 03 04 05 06 07 08 09 10 11 12 13 14 15 16 17 18 19 20 21 22 23" at bounding box center [732, 300] width 24 height 22
type input "06:00"
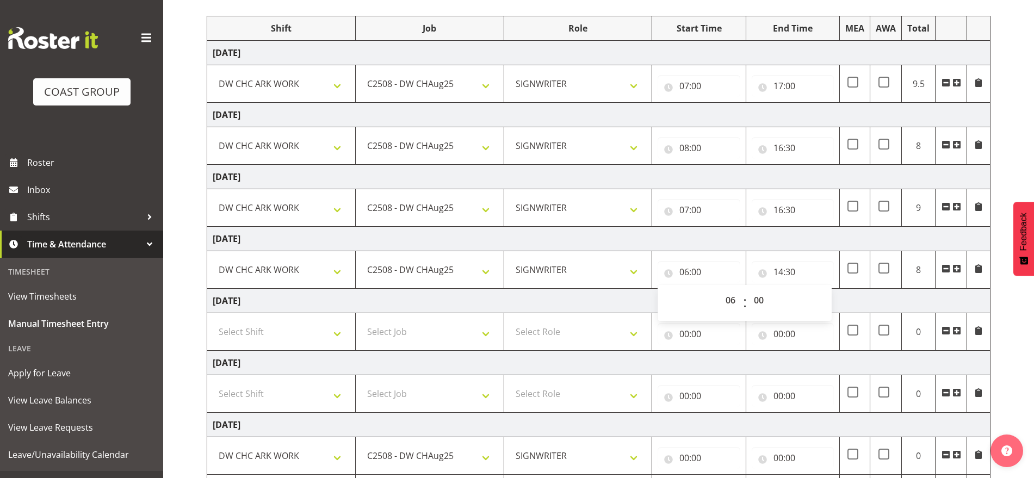
click at [860, 229] on td "Saturday 9th August 2025" at bounding box center [598, 239] width 783 height 24
click at [689, 151] on input "08:00" at bounding box center [699, 148] width 82 height 22
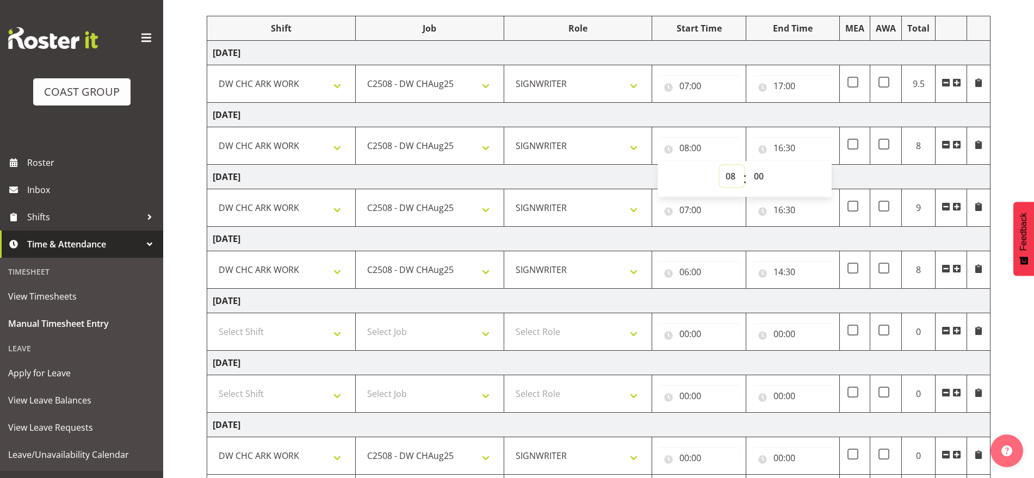
click at [724, 175] on select "00 01 02 03 04 05 06 07 08 09 10 11 12 13 14 15 16 17 18 19 20 21 22 23" at bounding box center [732, 176] width 24 height 22
select select "6"
click at [720, 165] on select "00 01 02 03 04 05 06 07 08 09 10 11 12 13 14 15 16 17 18 19 20 21 22 23" at bounding box center [732, 176] width 24 height 22
type input "06:00"
click at [888, 180] on td "Friday 8th August 2025" at bounding box center [598, 177] width 783 height 24
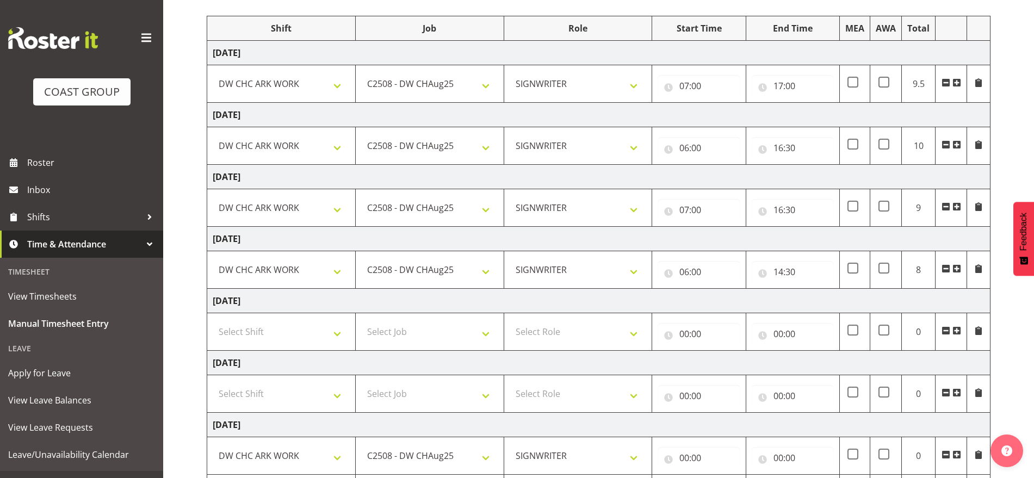
scroll to position [199, 0]
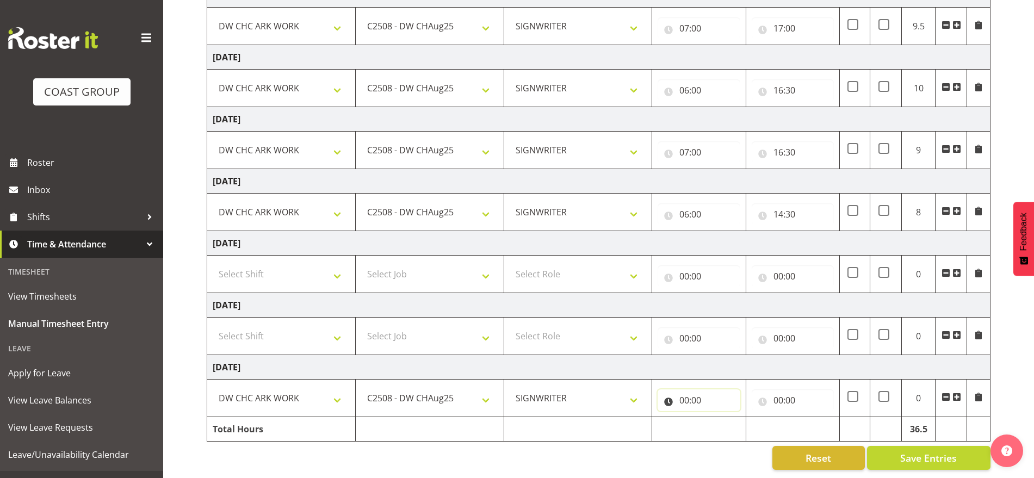
click at [685, 390] on input "00:00" at bounding box center [699, 400] width 82 height 22
click at [731, 418] on select "00 01 02 03 04 05 06 07 08 09 10 11 12 13 14 15 16 17 18 19 20 21 22 23" at bounding box center [732, 429] width 24 height 22
select select "6"
click at [720, 418] on select "00 01 02 03 04 05 06 07 08 09 10 11 12 13 14 15 16 17 18 19 20 21 22 23" at bounding box center [732, 429] width 24 height 22
type input "06:00"
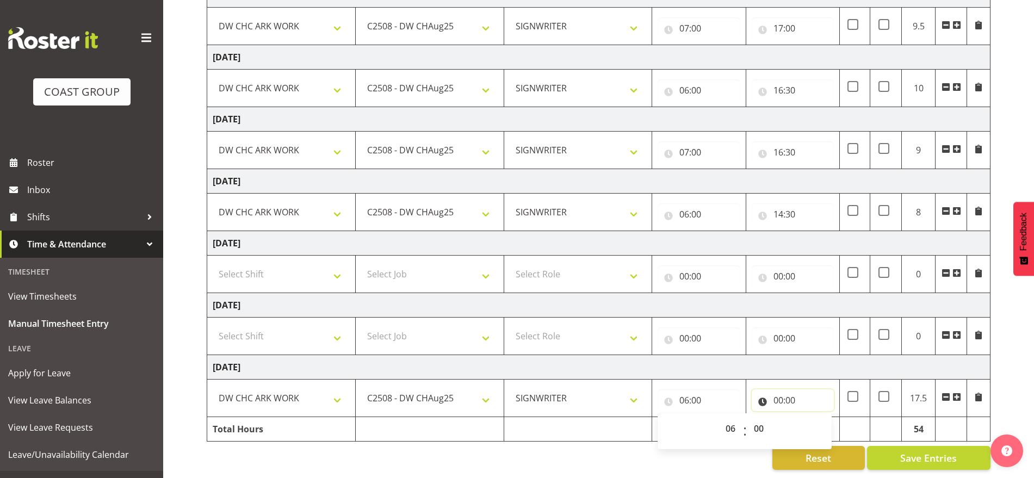
click at [786, 389] on input "00:00" at bounding box center [793, 400] width 82 height 22
click at [826, 418] on select "00 01 02 03 04 05 06 07 08 09 10 11 12 13 14 15 16 17 18 19 20 21 22 23" at bounding box center [826, 429] width 24 height 22
select select "16"
click at [814, 418] on select "00 01 02 03 04 05 06 07 08 09 10 11 12 13 14 15 16 17 18 19 20 21 22 23" at bounding box center [826, 429] width 24 height 22
type input "16:00"
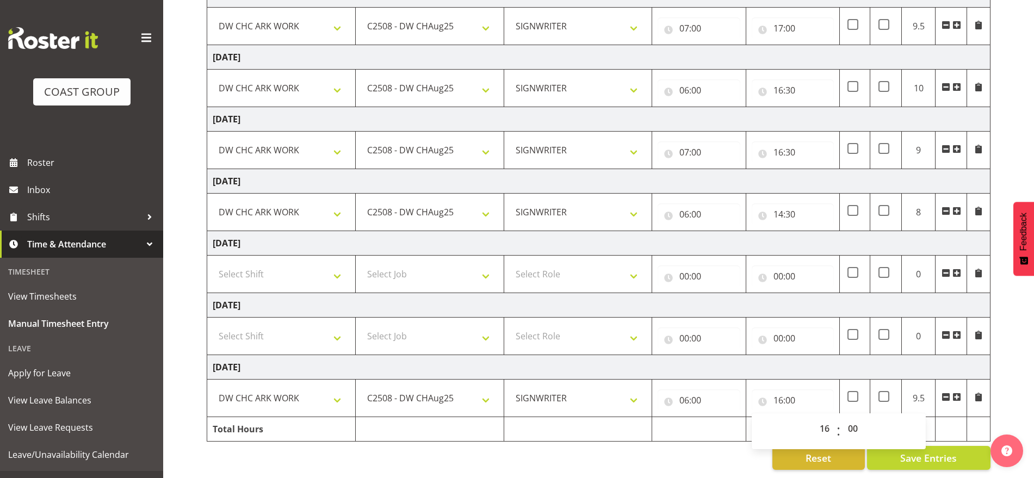
click at [896, 360] on td "Tuesday 12th August 2025" at bounding box center [598, 367] width 783 height 24
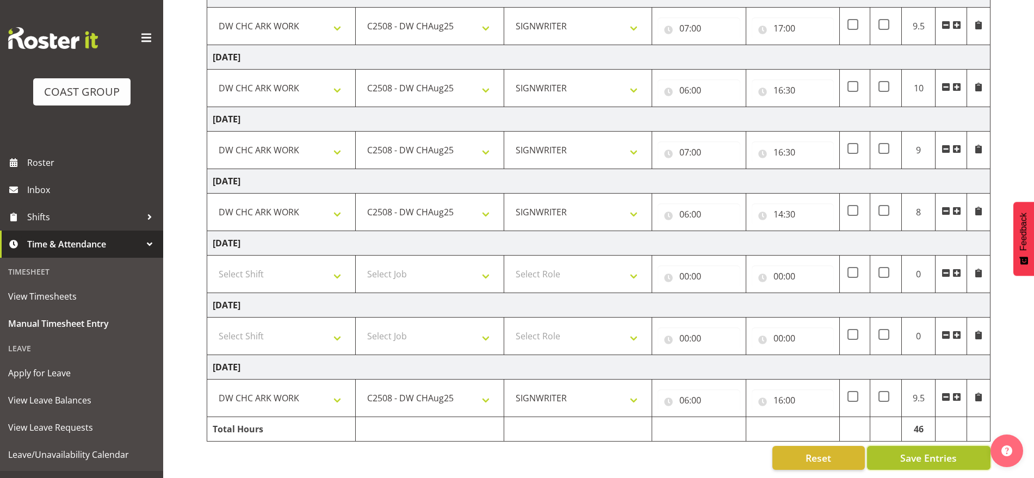
click at [885, 451] on button "Save Entries" at bounding box center [928, 458] width 123 height 24
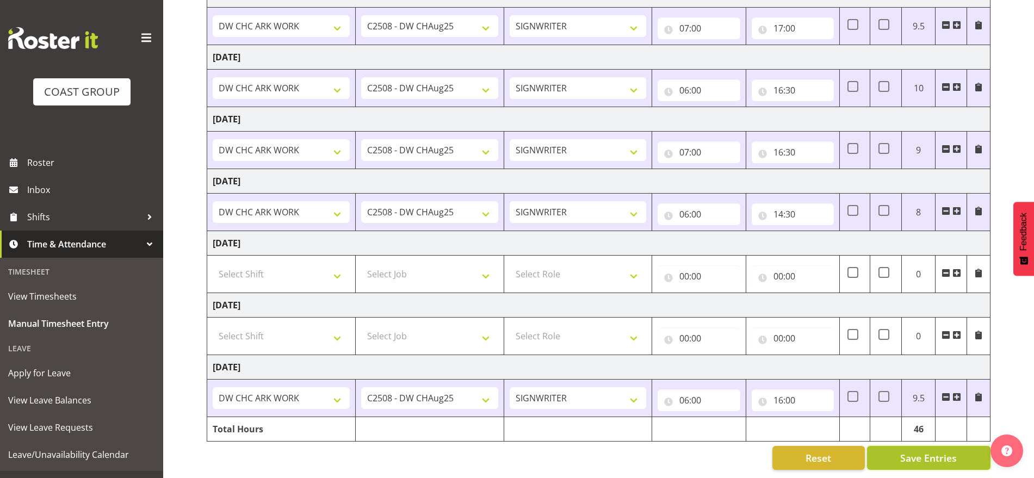
click at [885, 447] on button "Save Entries" at bounding box center [928, 458] width 123 height 24
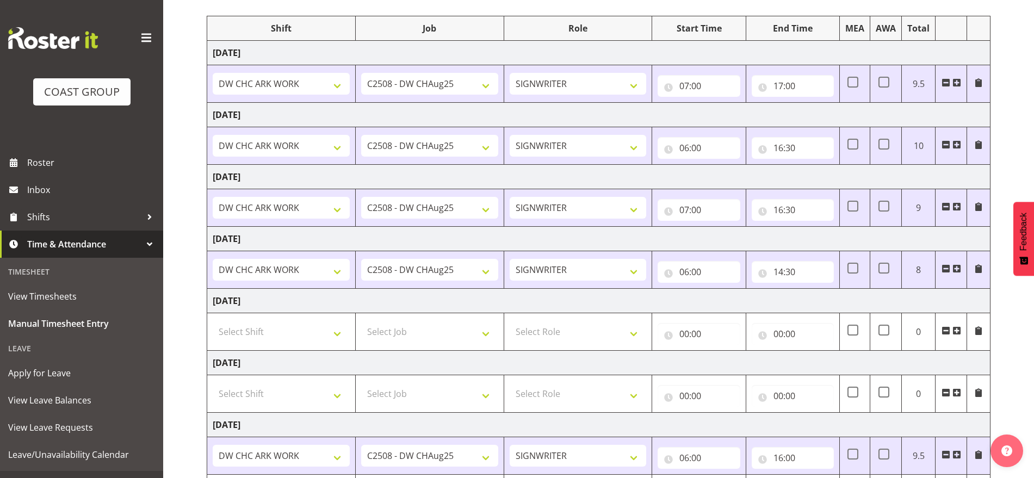
scroll to position [0, 0]
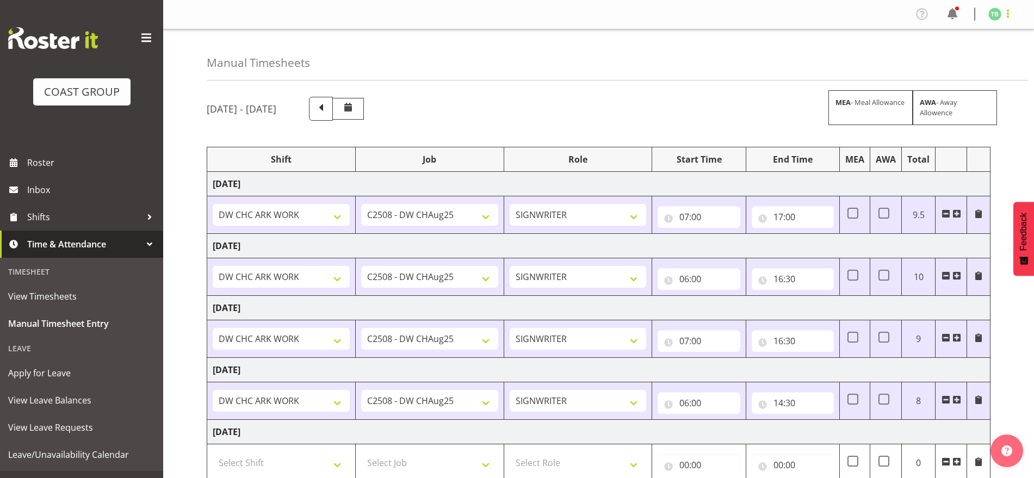
click at [1005, 14] on span at bounding box center [1007, 13] width 13 height 13
click at [956, 55] on link "Log Out" at bounding box center [962, 57] width 104 height 20
